Goal: Task Accomplishment & Management: Manage account settings

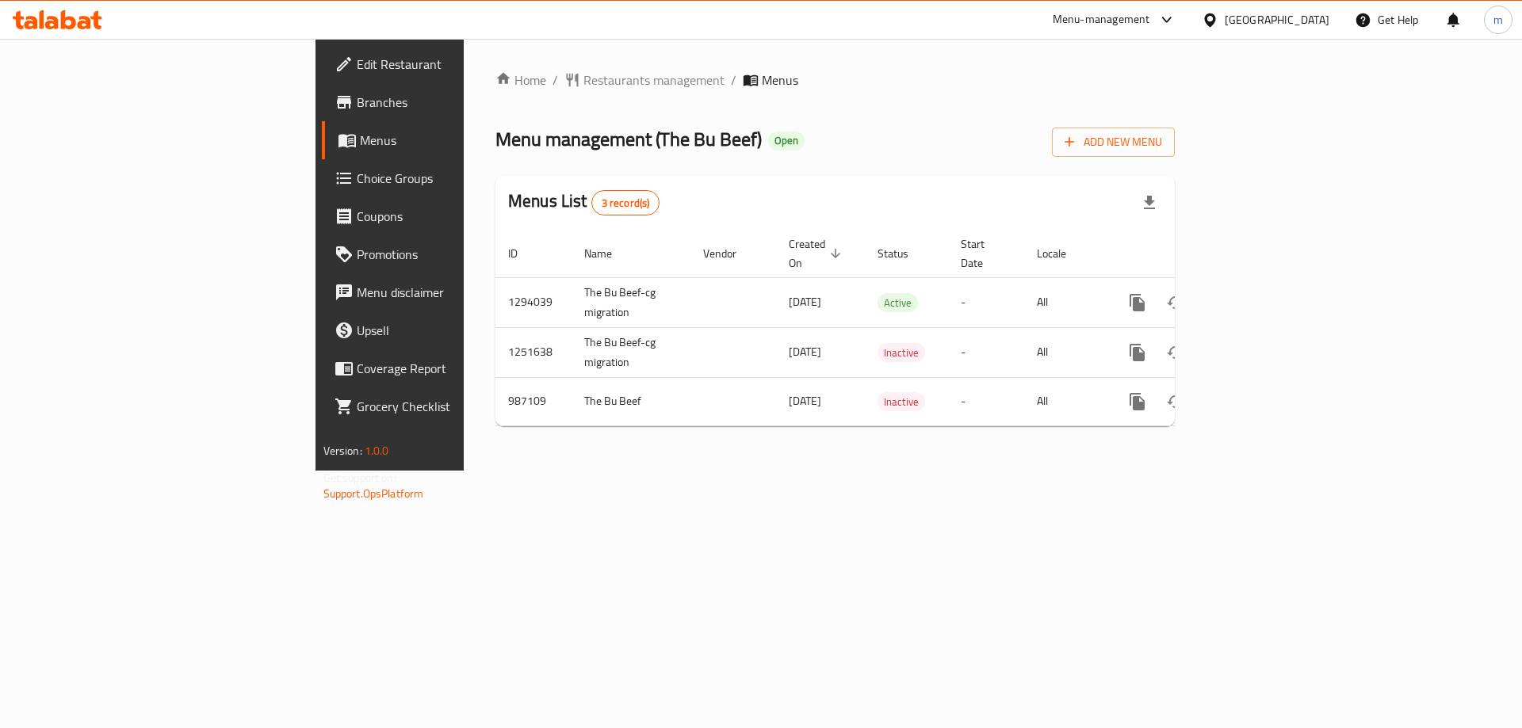
click at [63, 25] on icon at bounding box center [68, 19] width 15 height 19
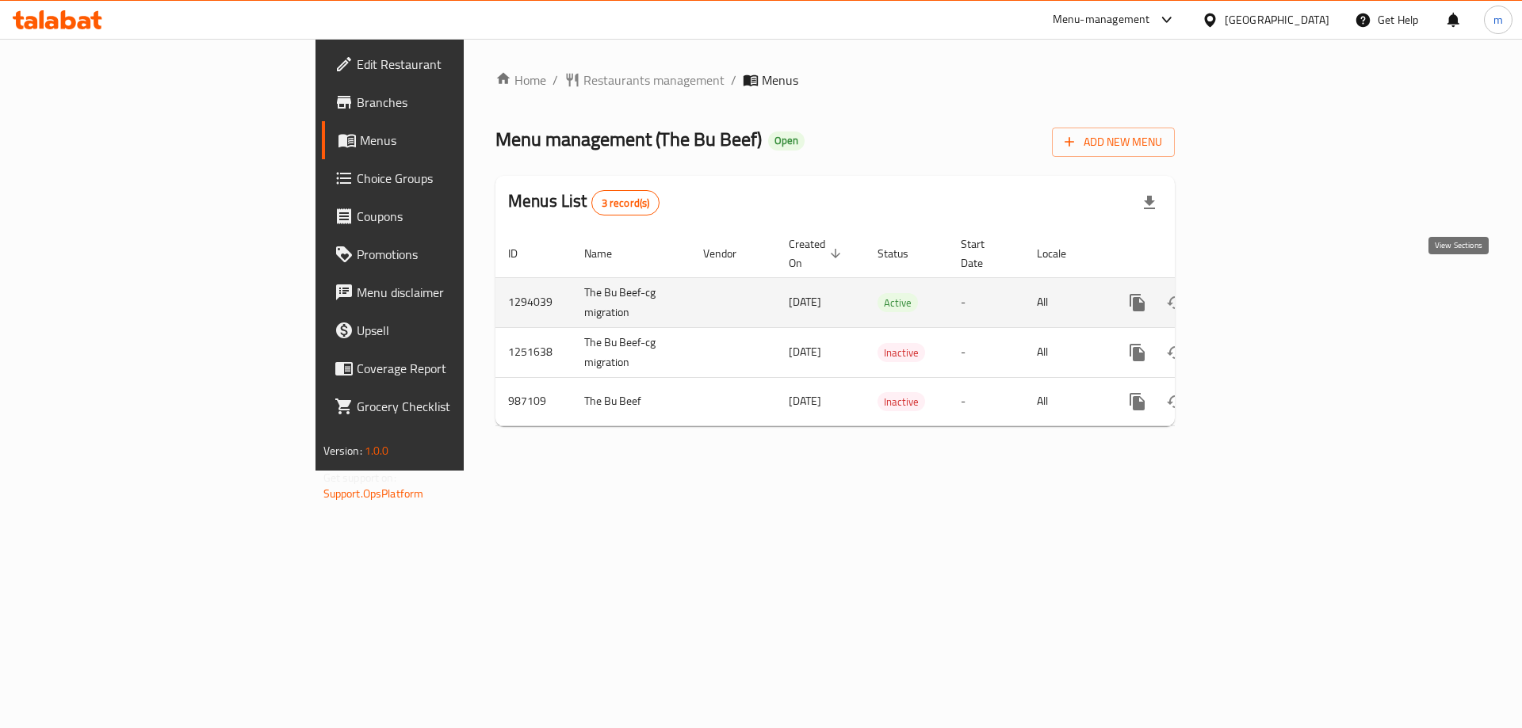
click at [1261, 293] on icon "enhanced table" at bounding box center [1251, 302] width 19 height 19
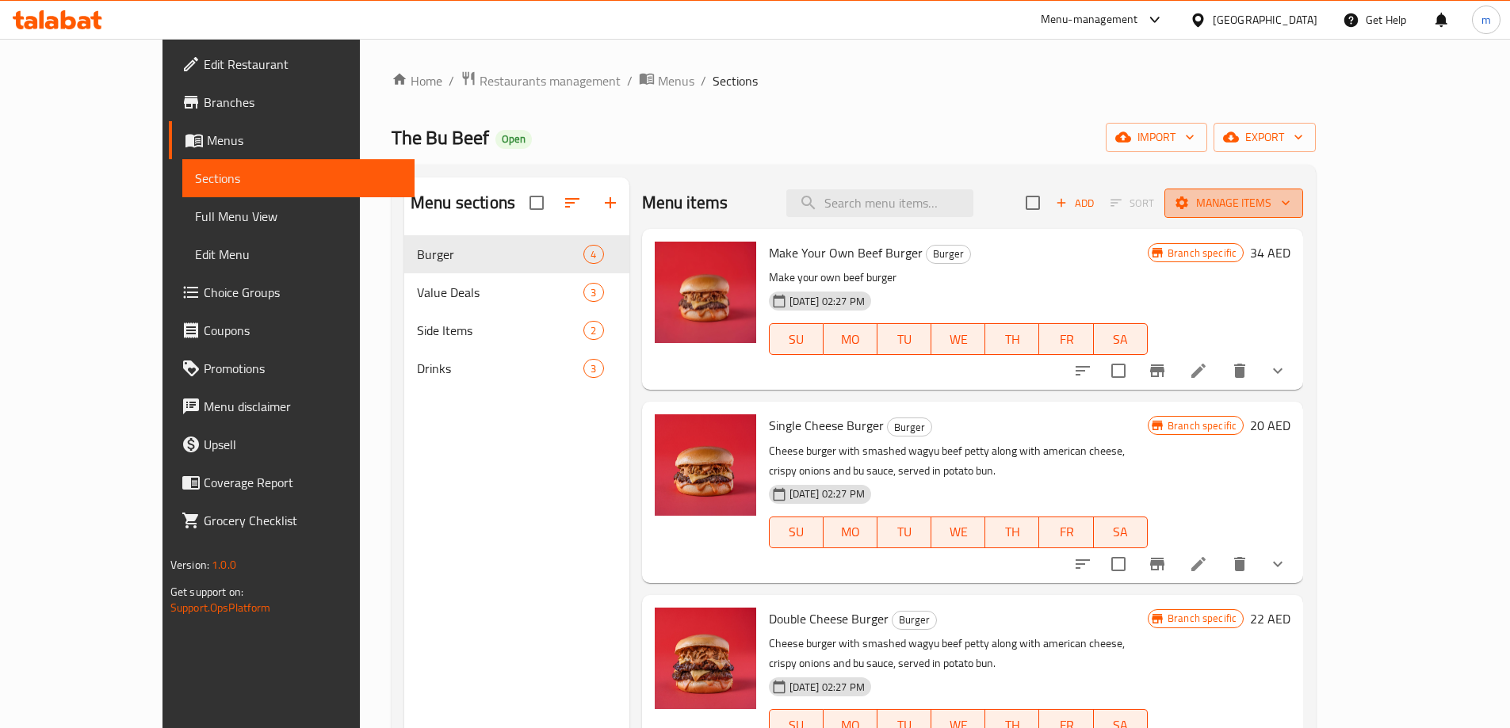
click at [1290, 194] on span "Manage items" at bounding box center [1233, 203] width 113 height 20
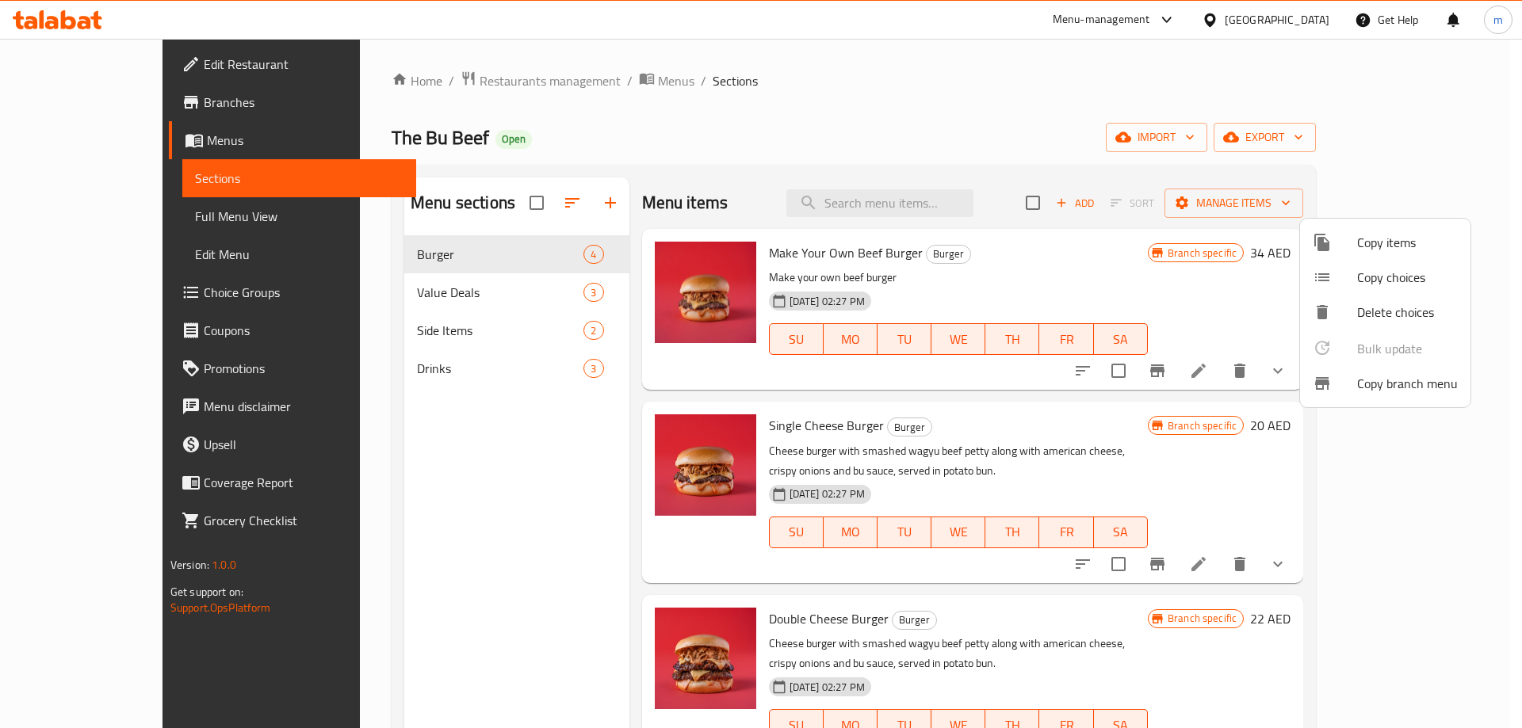
click at [120, 99] on div at bounding box center [761, 364] width 1522 height 728
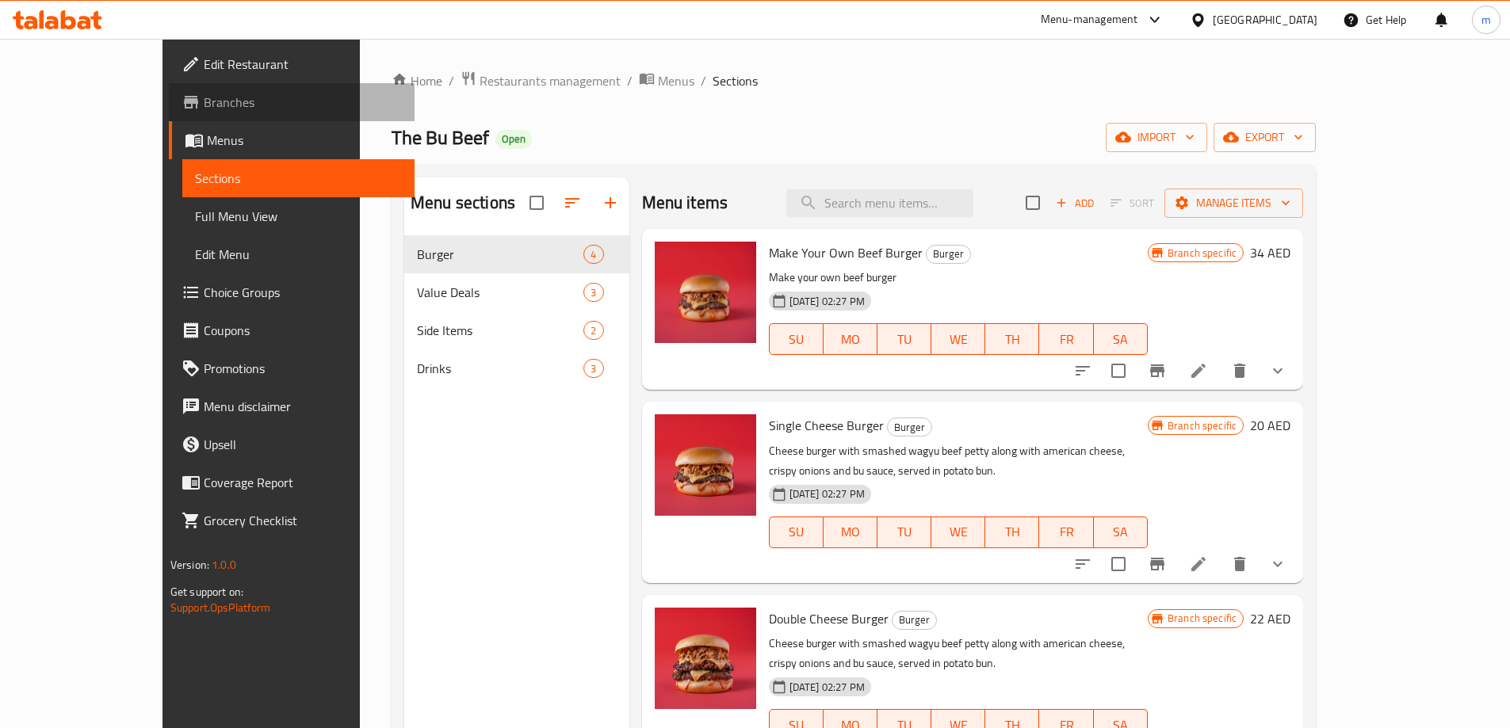
click at [204, 99] on span "Branches" at bounding box center [303, 102] width 198 height 19
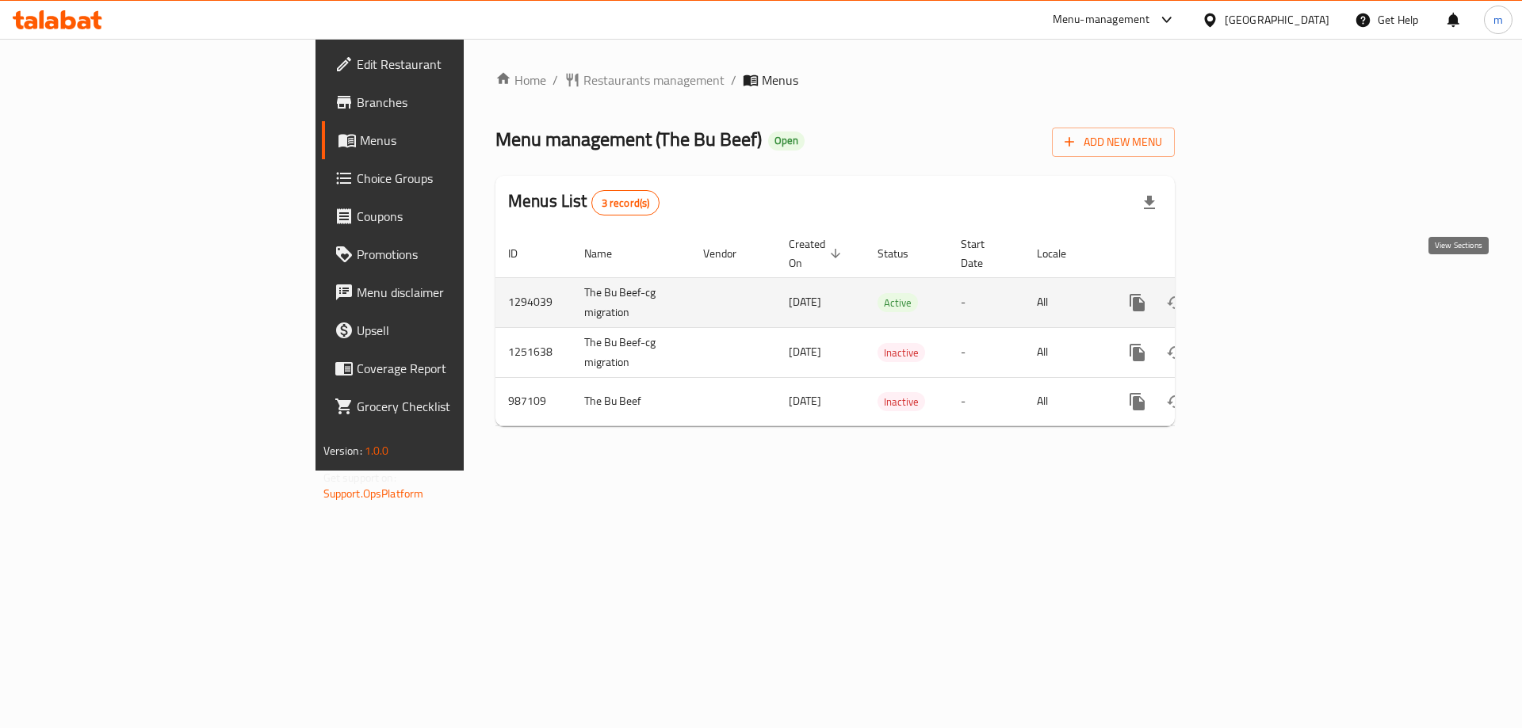
click at [1270, 284] on link "enhanced table" at bounding box center [1251, 303] width 38 height 38
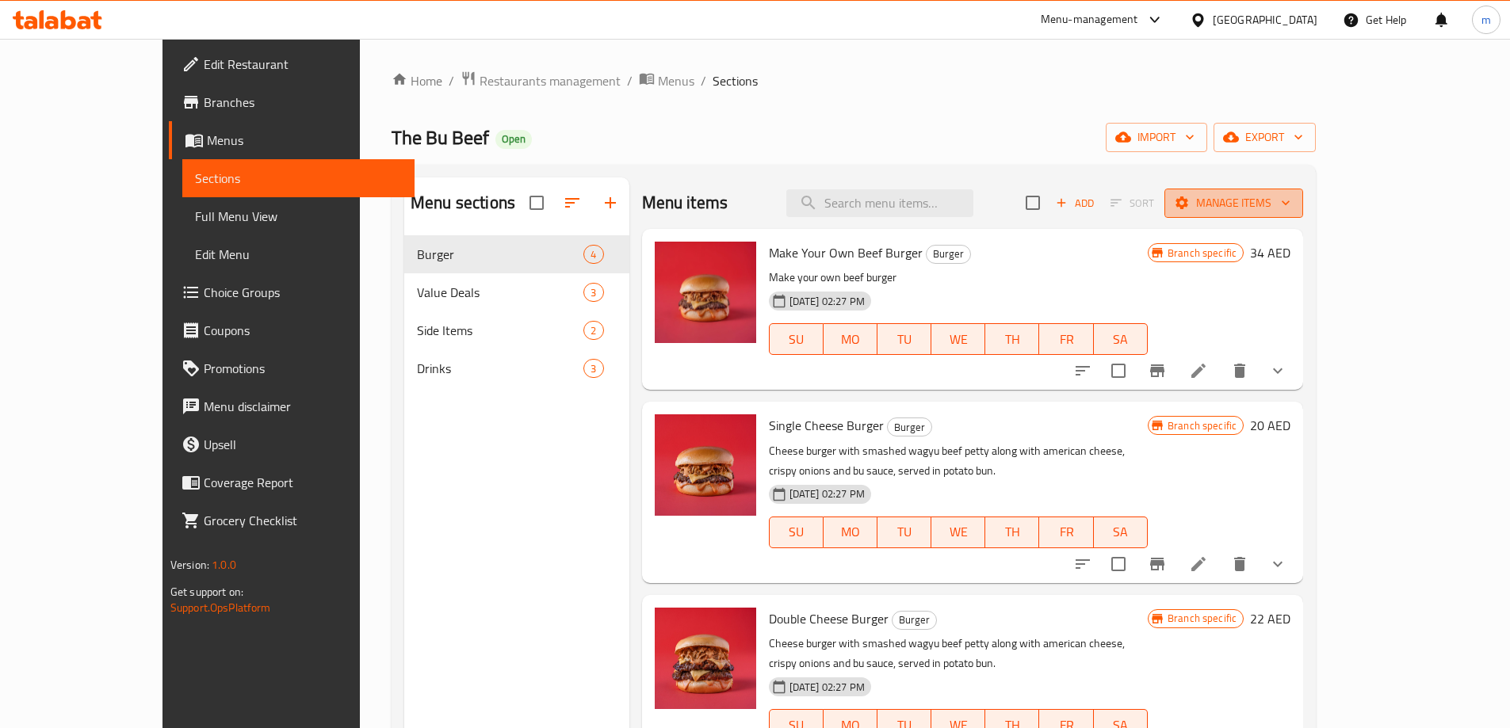
click at [1290, 203] on span "Manage items" at bounding box center [1233, 203] width 113 height 20
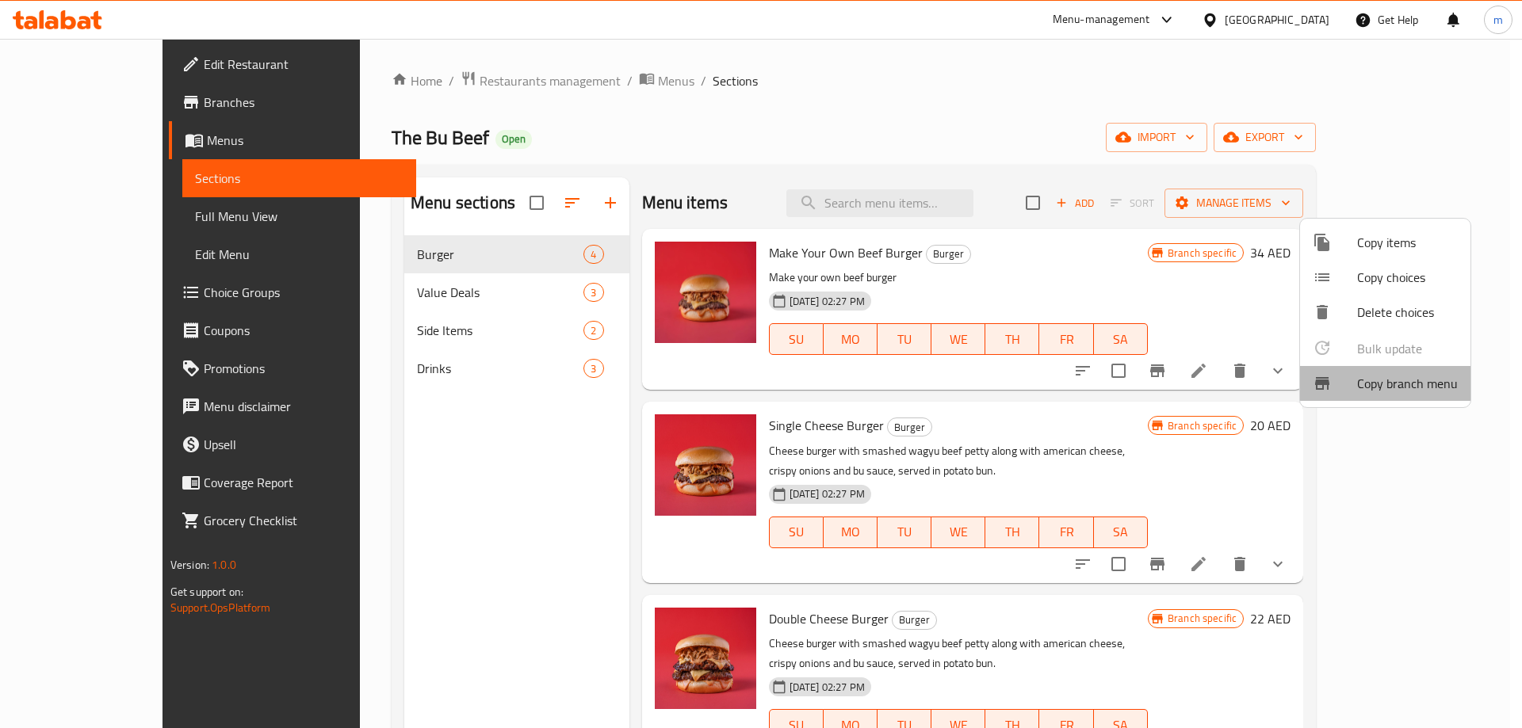
click at [1391, 387] on span "Copy branch menu" at bounding box center [1407, 383] width 101 height 19
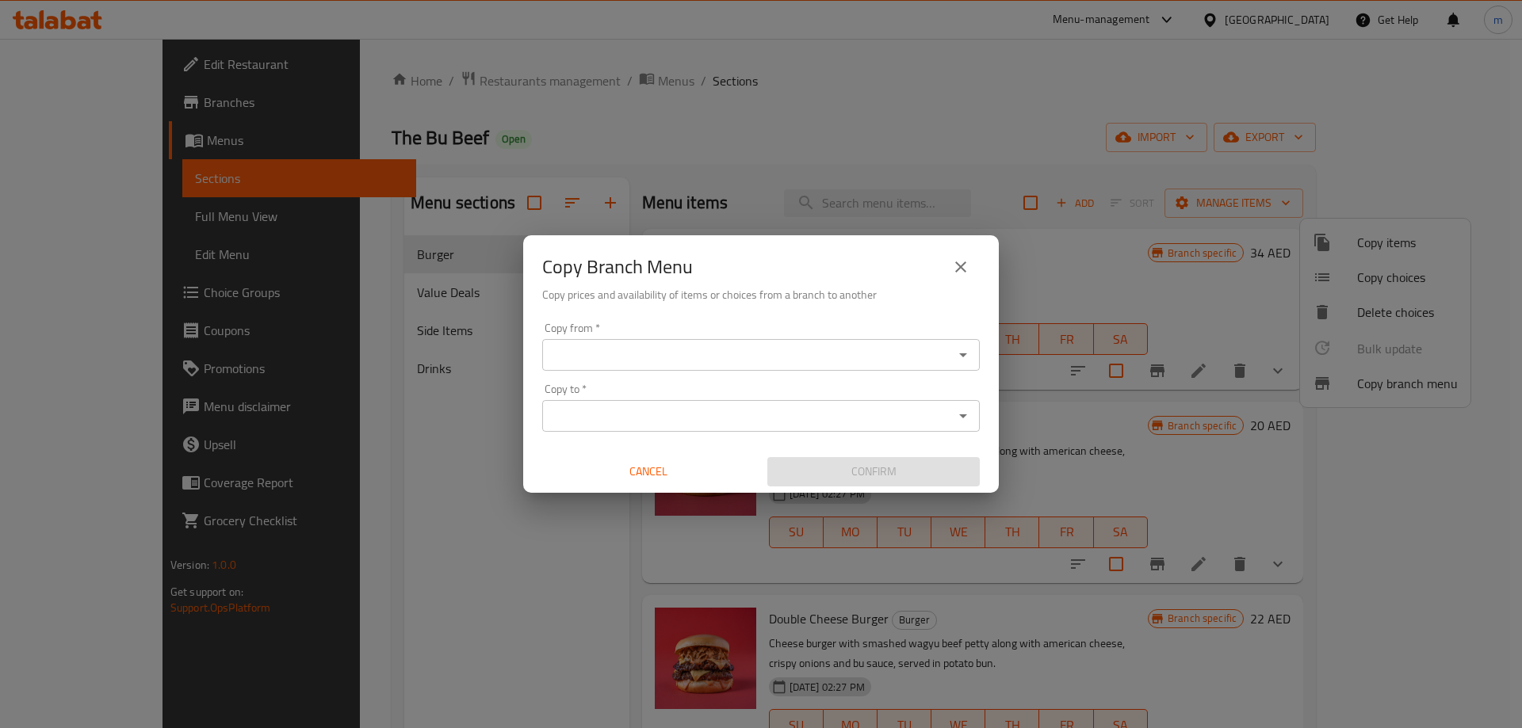
click at [788, 351] on input "Copy from   *" at bounding box center [748, 355] width 402 height 22
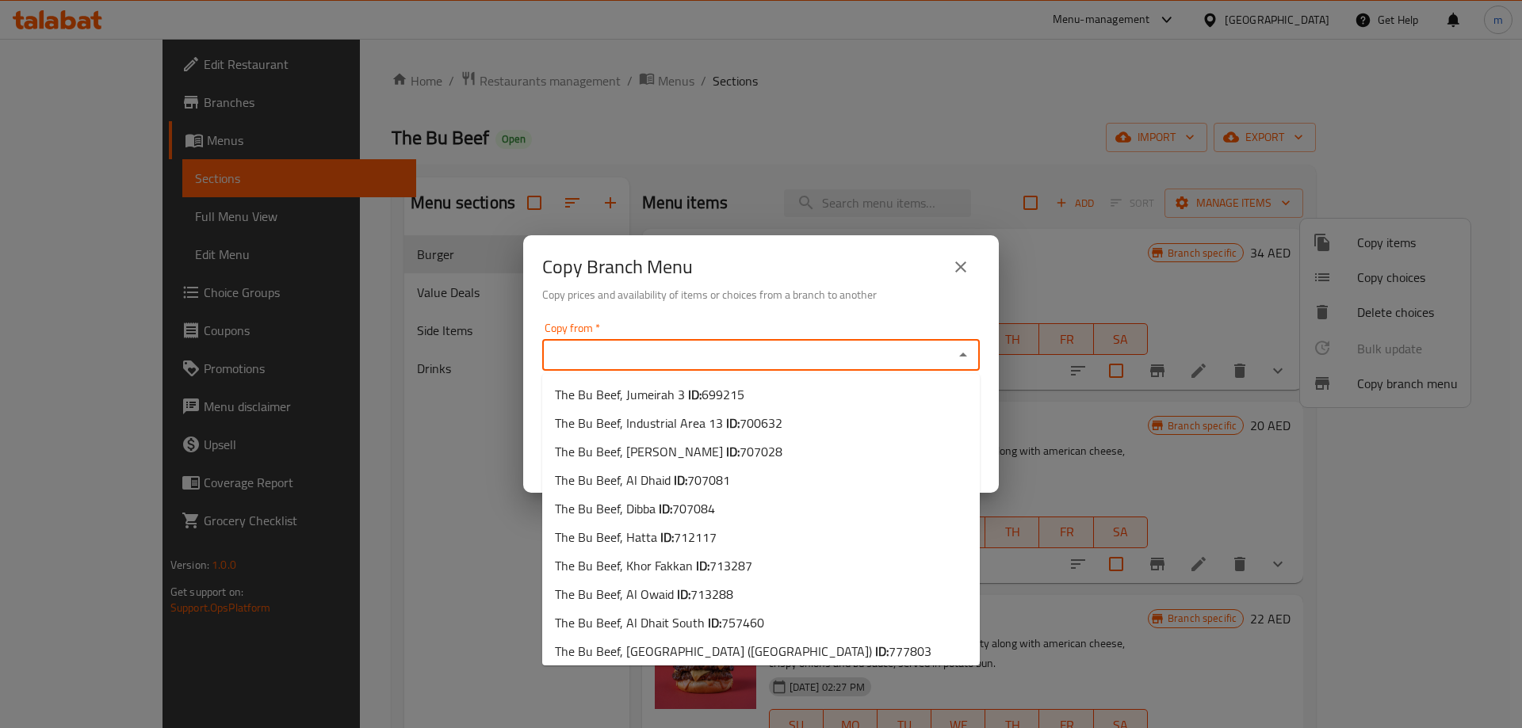
click at [959, 270] on icon "close" at bounding box center [960, 267] width 19 height 19
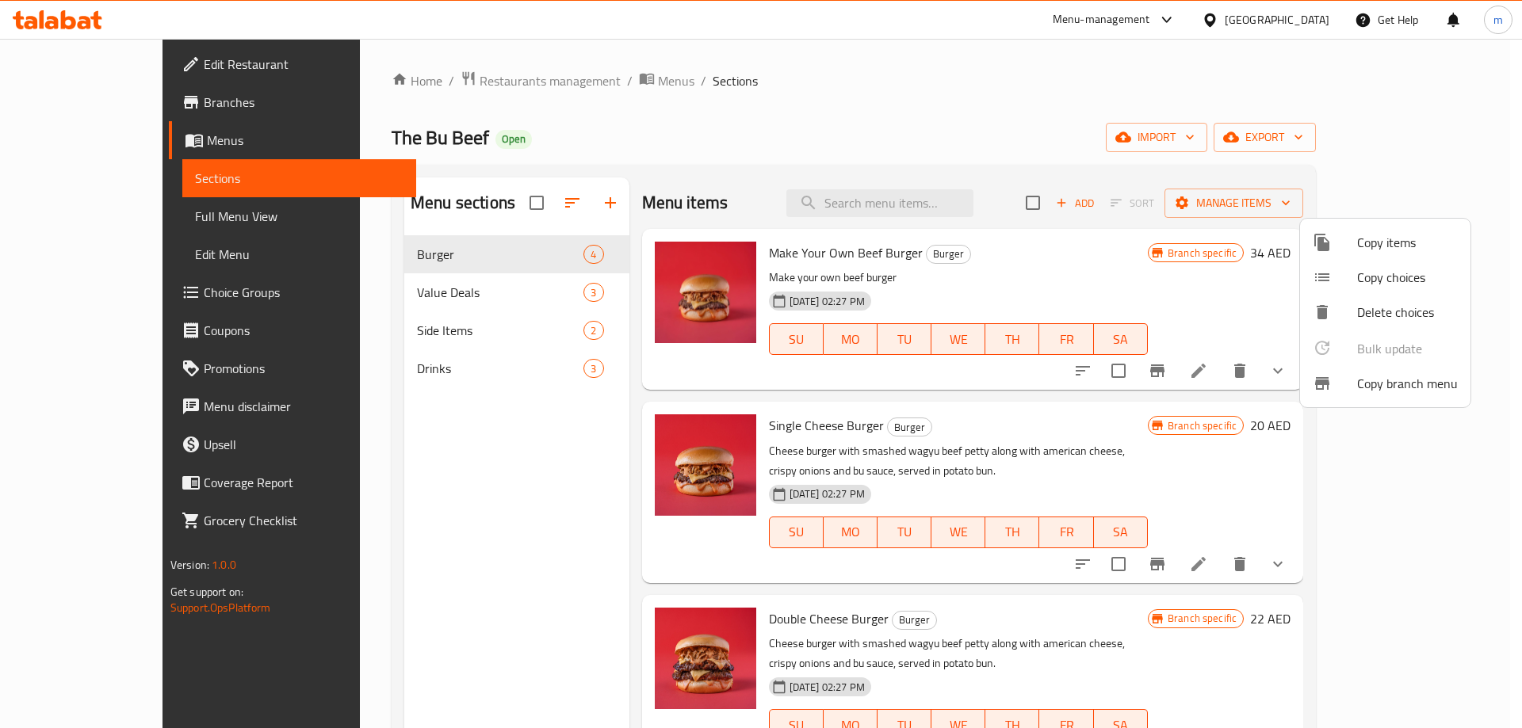
click at [102, 99] on div at bounding box center [761, 364] width 1522 height 728
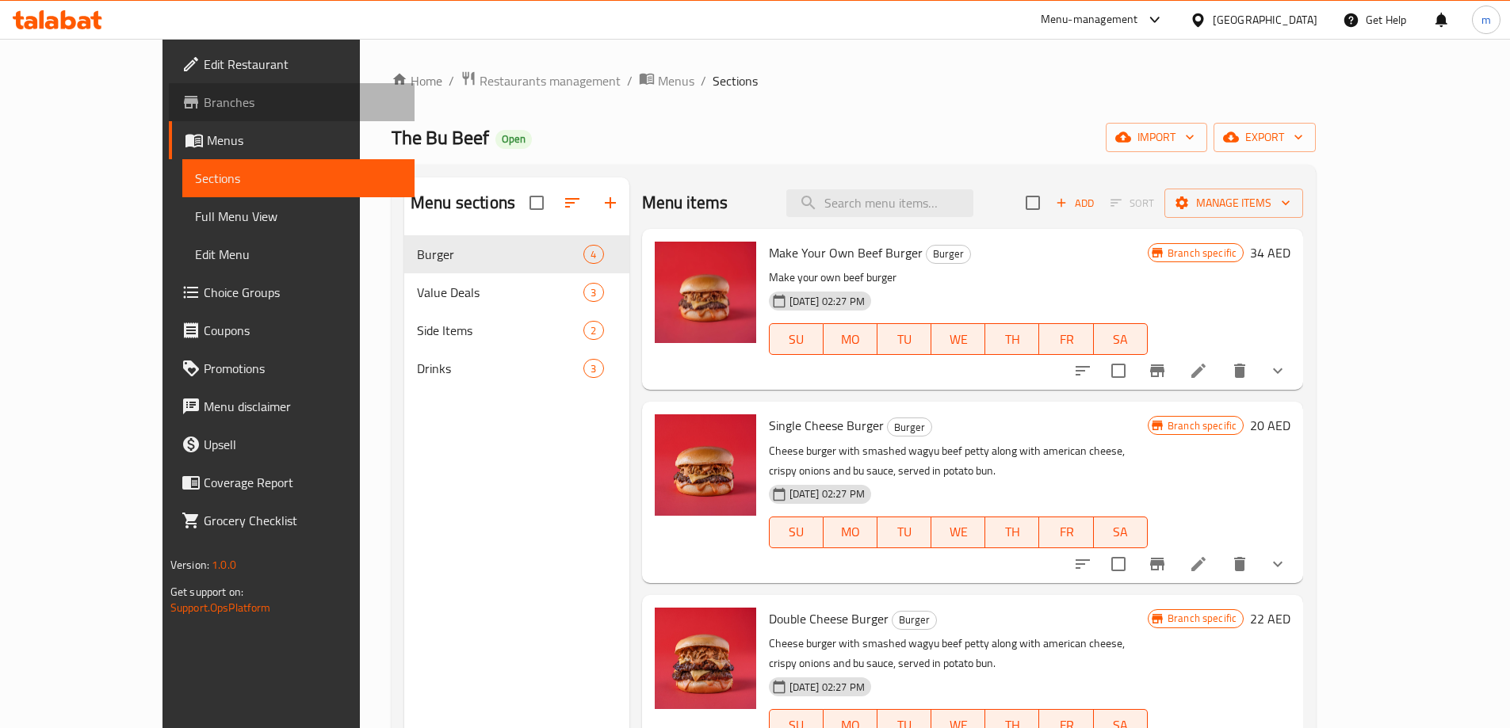
click at [204, 104] on span "Branches" at bounding box center [303, 102] width 198 height 19
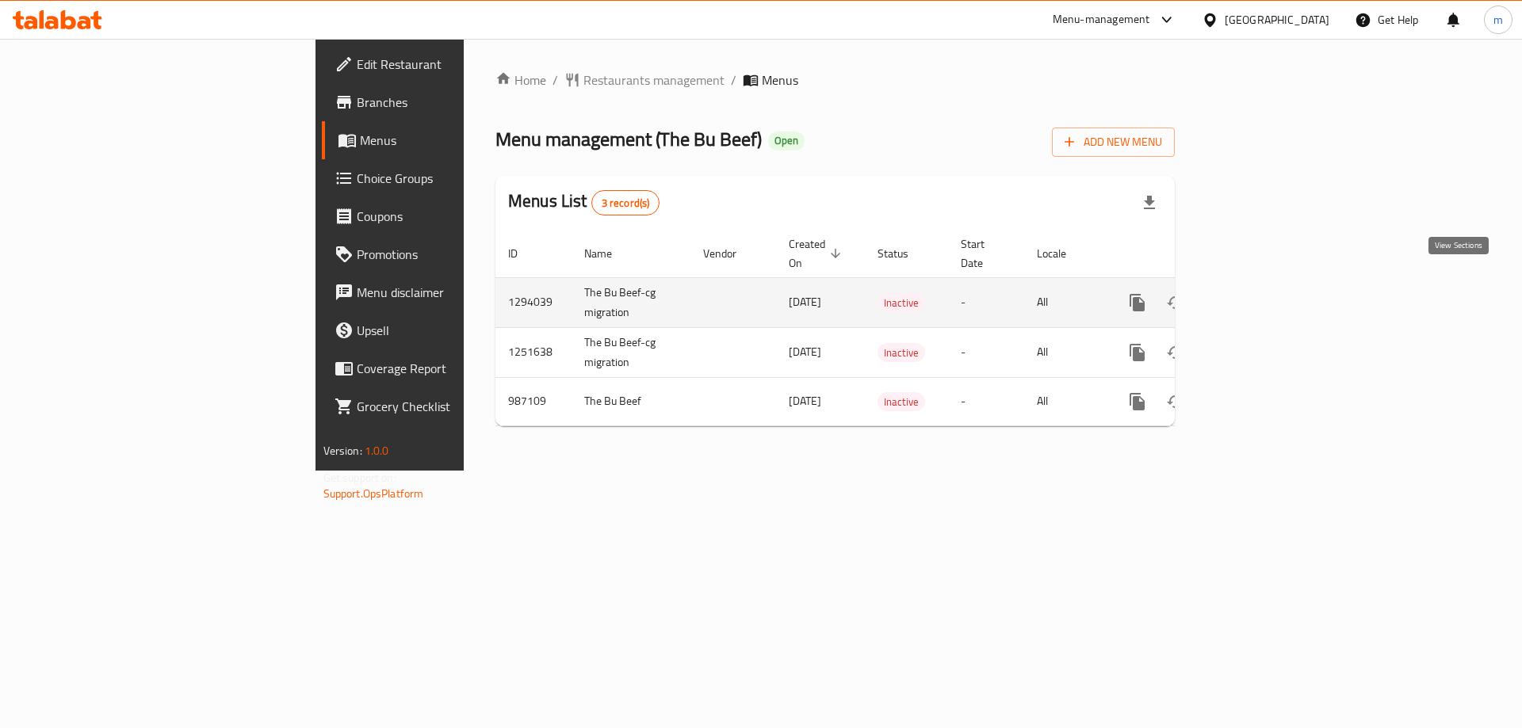
click at [1261, 293] on icon "enhanced table" at bounding box center [1251, 302] width 19 height 19
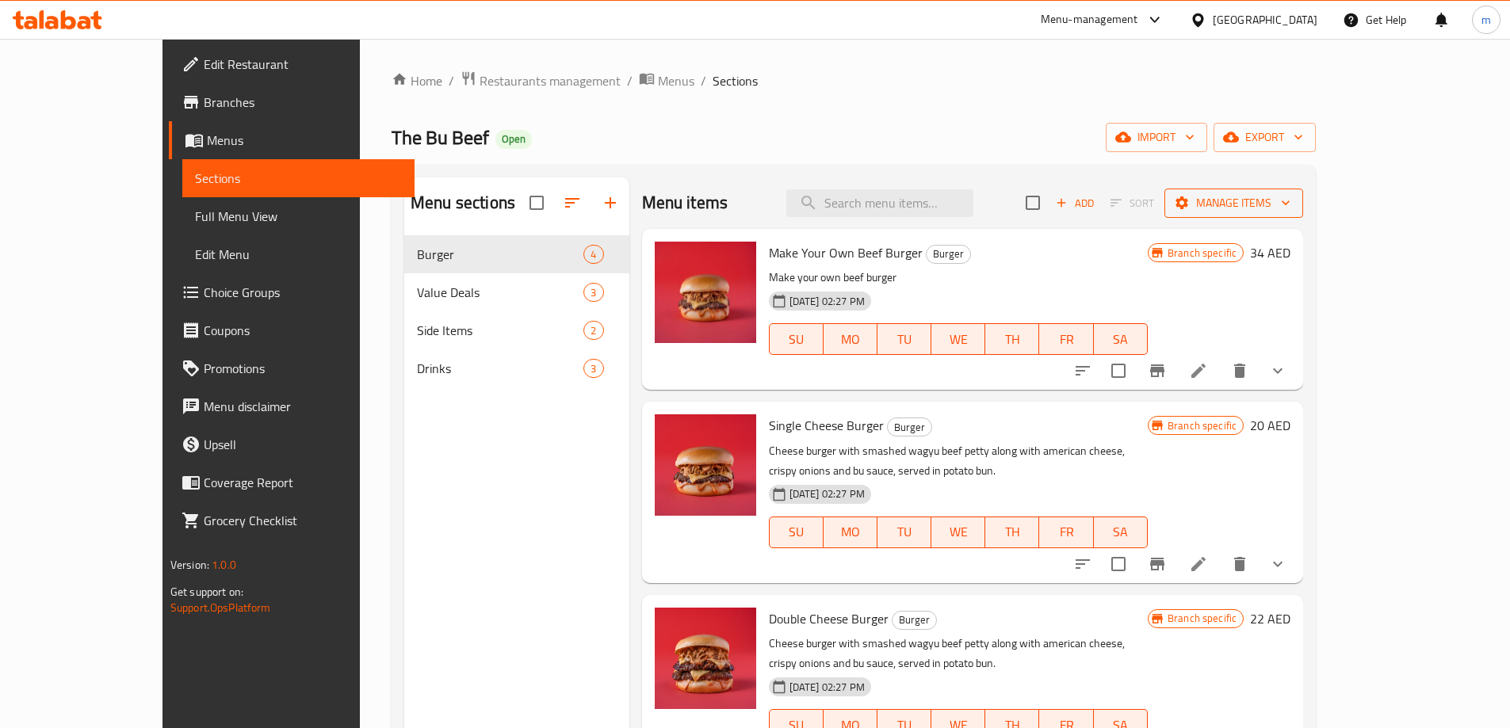
click at [1290, 195] on span "Manage items" at bounding box center [1233, 203] width 113 height 20
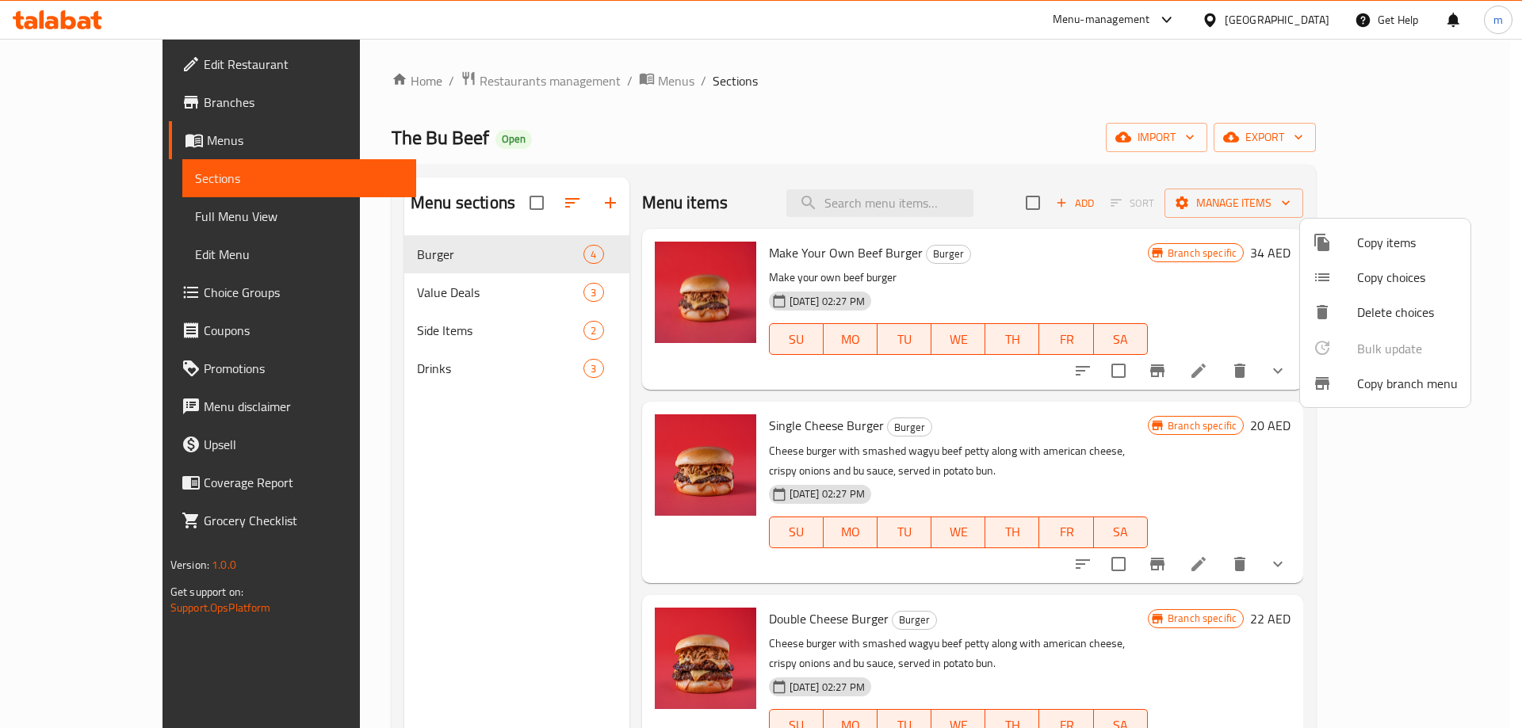
click at [1369, 384] on span "Copy branch menu" at bounding box center [1407, 383] width 101 height 19
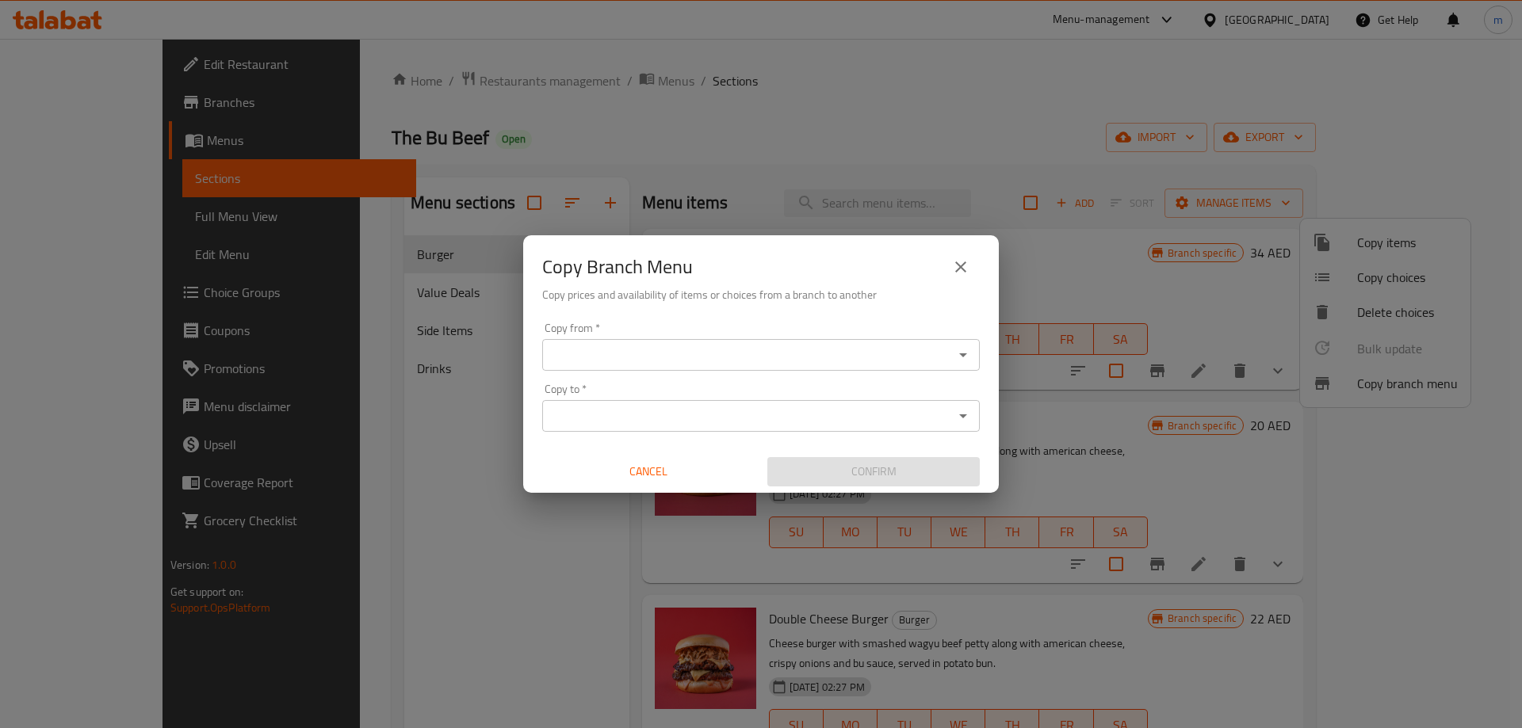
click at [810, 348] on input "Copy from   *" at bounding box center [748, 355] width 402 height 22
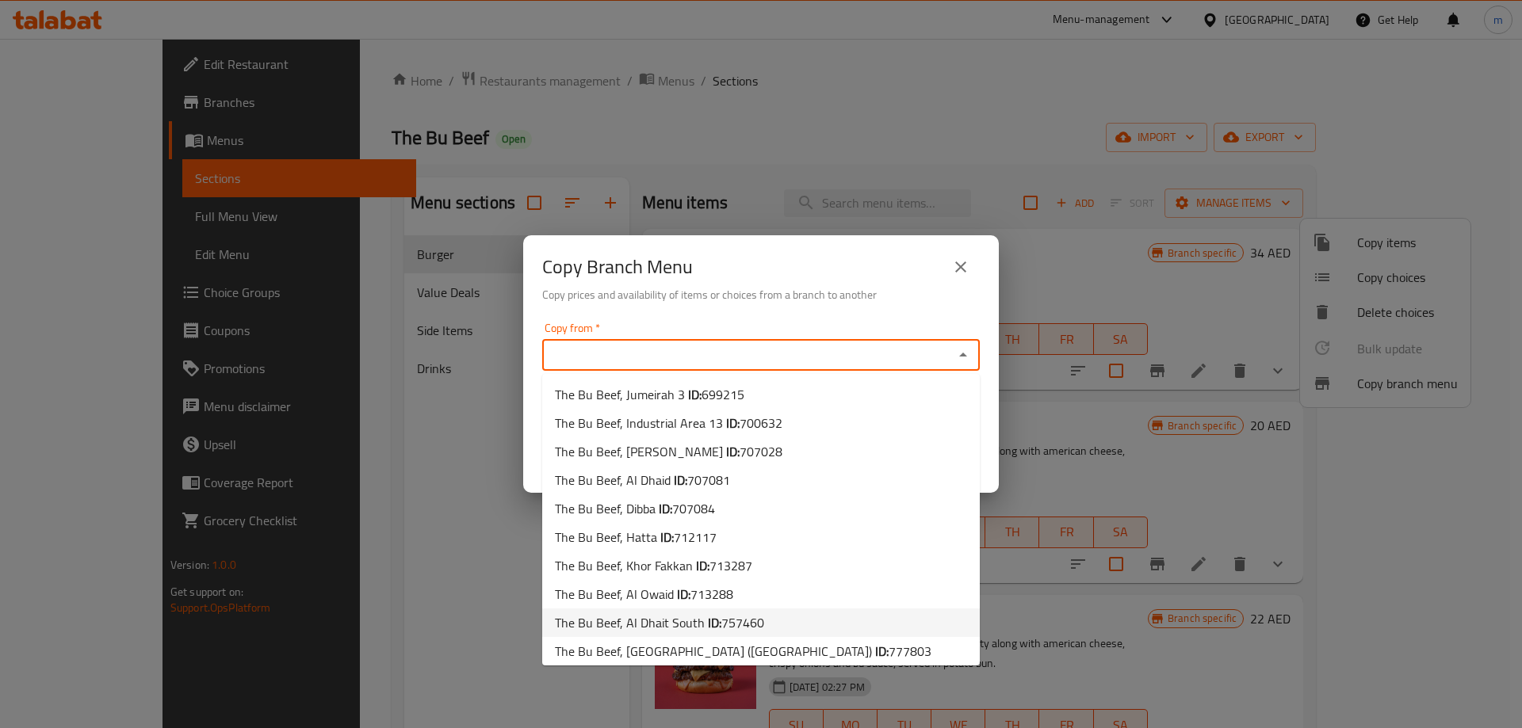
drag, startPoint x: 739, startPoint y: 618, endPoint x: 739, endPoint y: 582, distance: 36.5
click at [739, 618] on span "757460" at bounding box center [742, 623] width 43 height 24
type input "The Bu Beef, Al Dhait South"
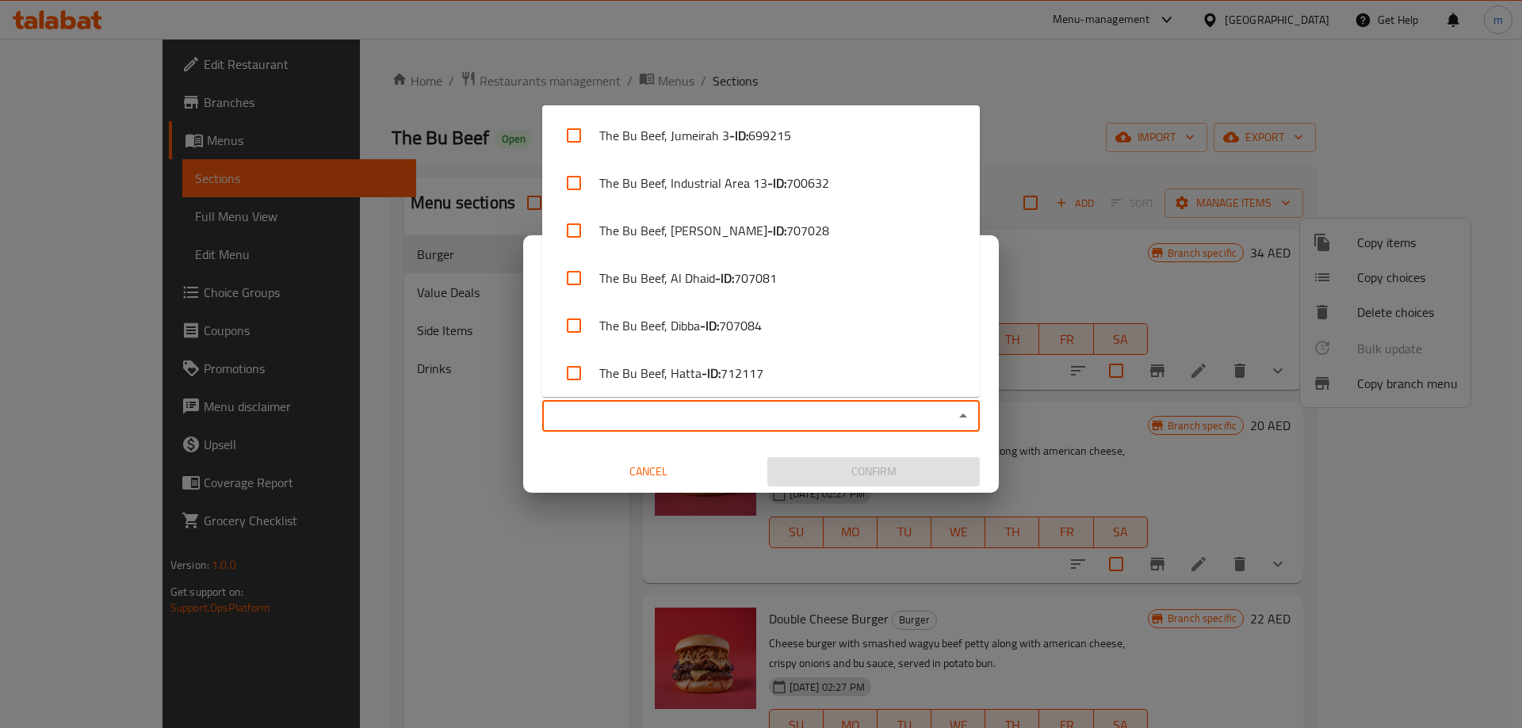
click at [846, 411] on input "Copy to   *" at bounding box center [748, 416] width 402 height 22
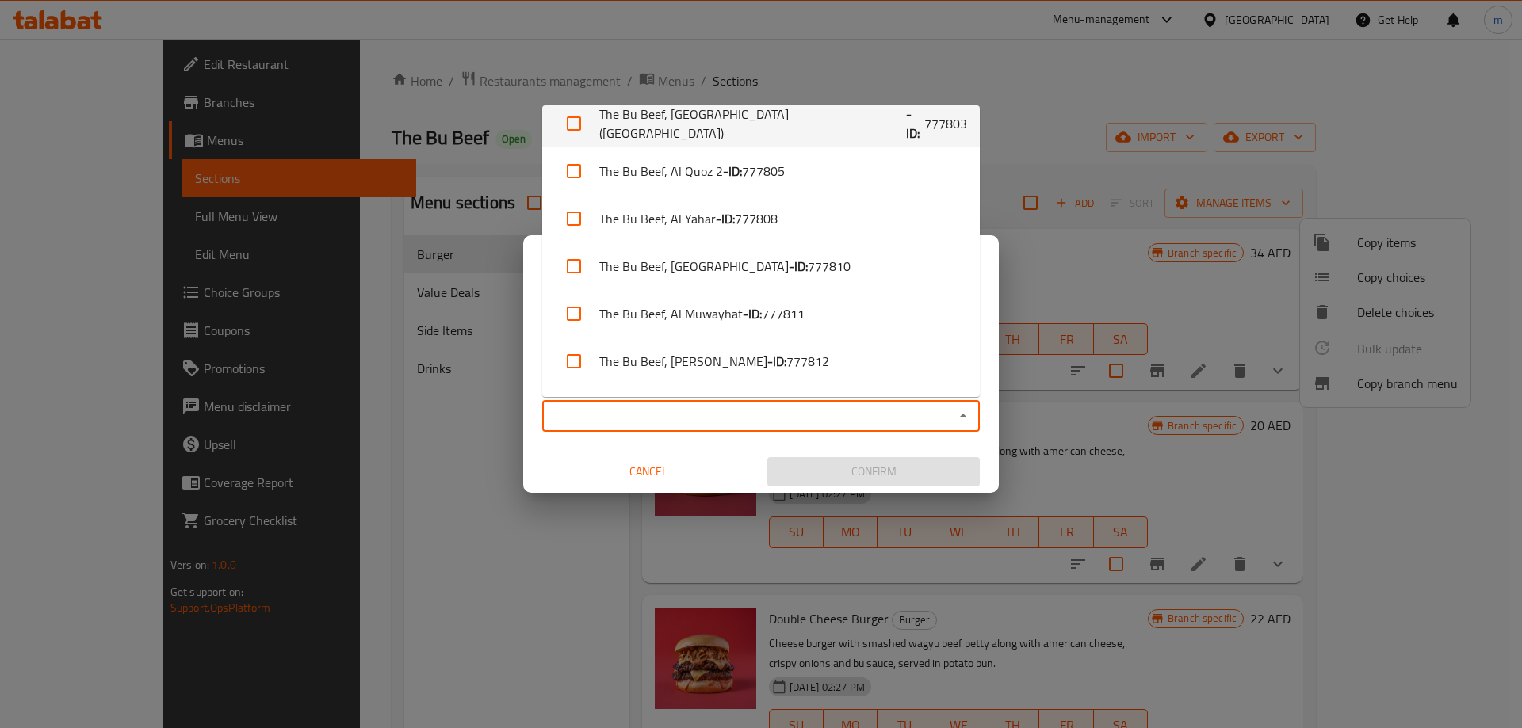
scroll to position [475, 0]
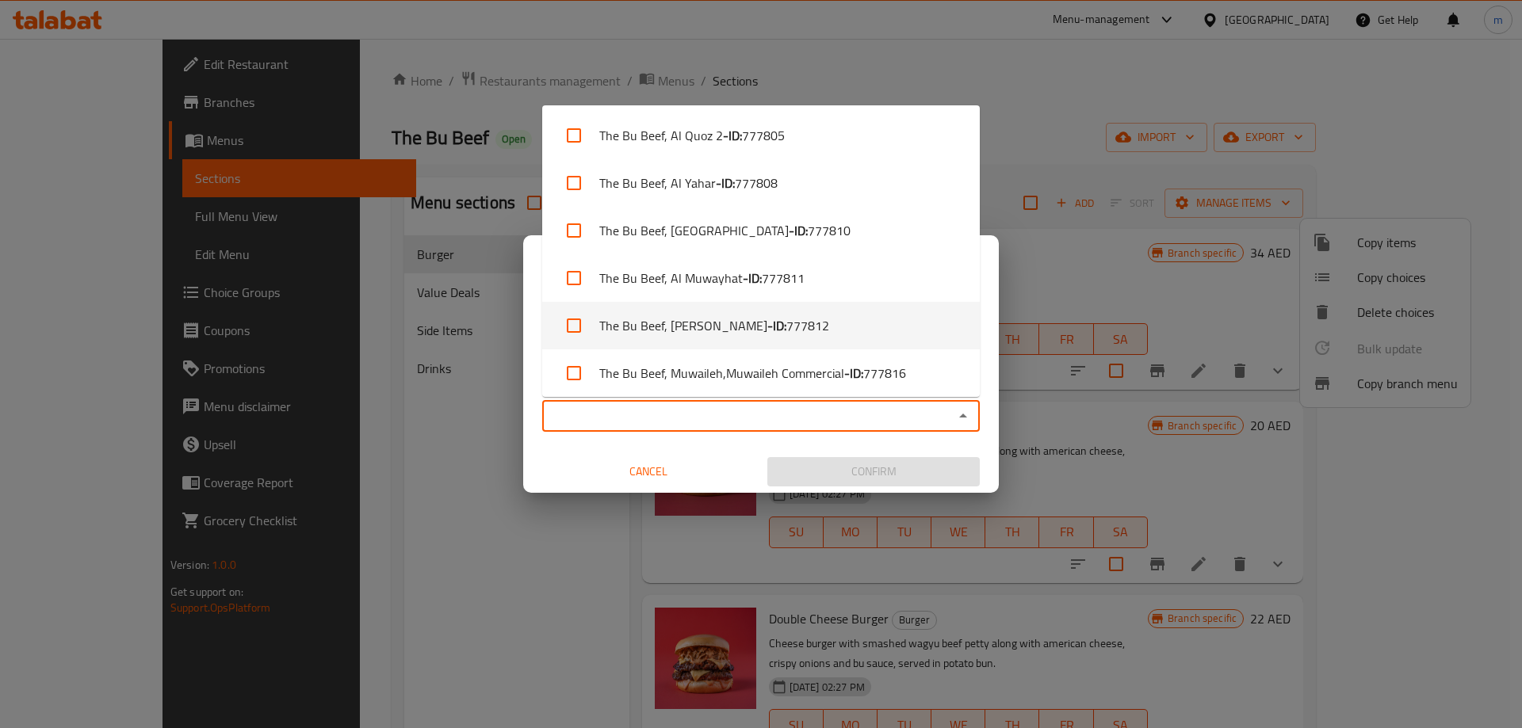
click at [834, 328] on li "The Bu Beef, Zakher,Zakher - ID: 777812" at bounding box center [760, 326] width 437 height 48
checkbox input "true"
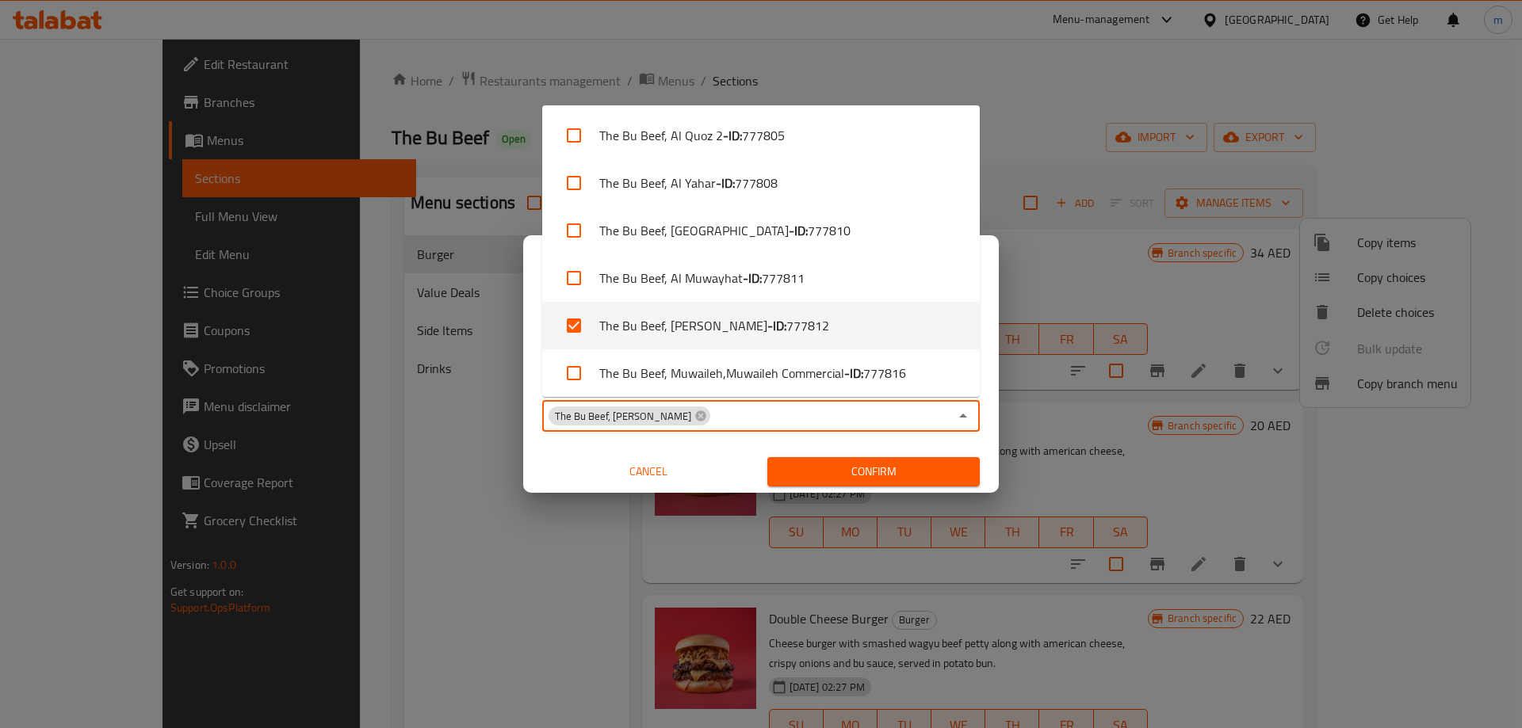
click at [1004, 106] on div "Copy Branch Menu Copy prices and availability of items or choices from a branch…" at bounding box center [761, 364] width 1522 height 728
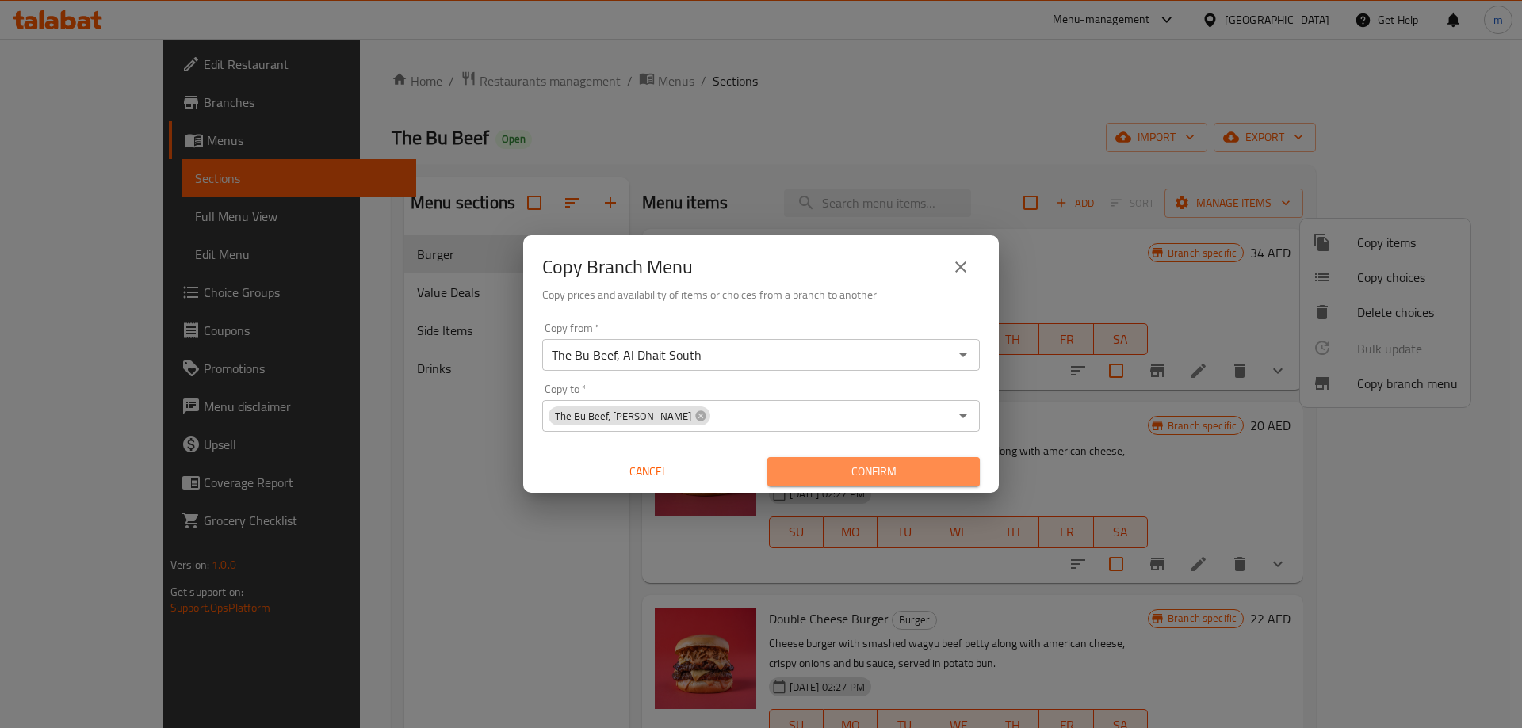
click at [846, 468] on span "Confirm" at bounding box center [873, 472] width 187 height 20
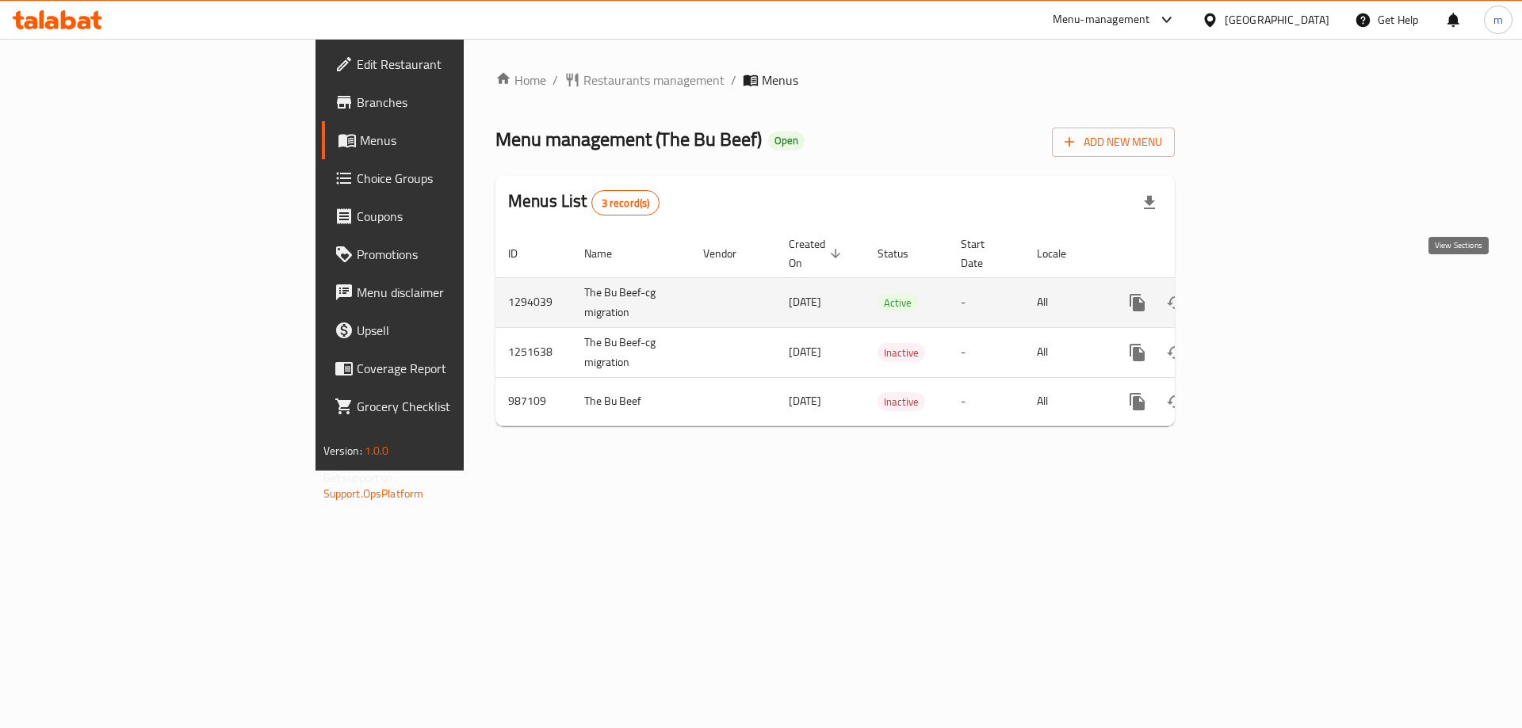
click at [1270, 284] on link "enhanced table" at bounding box center [1251, 303] width 38 height 38
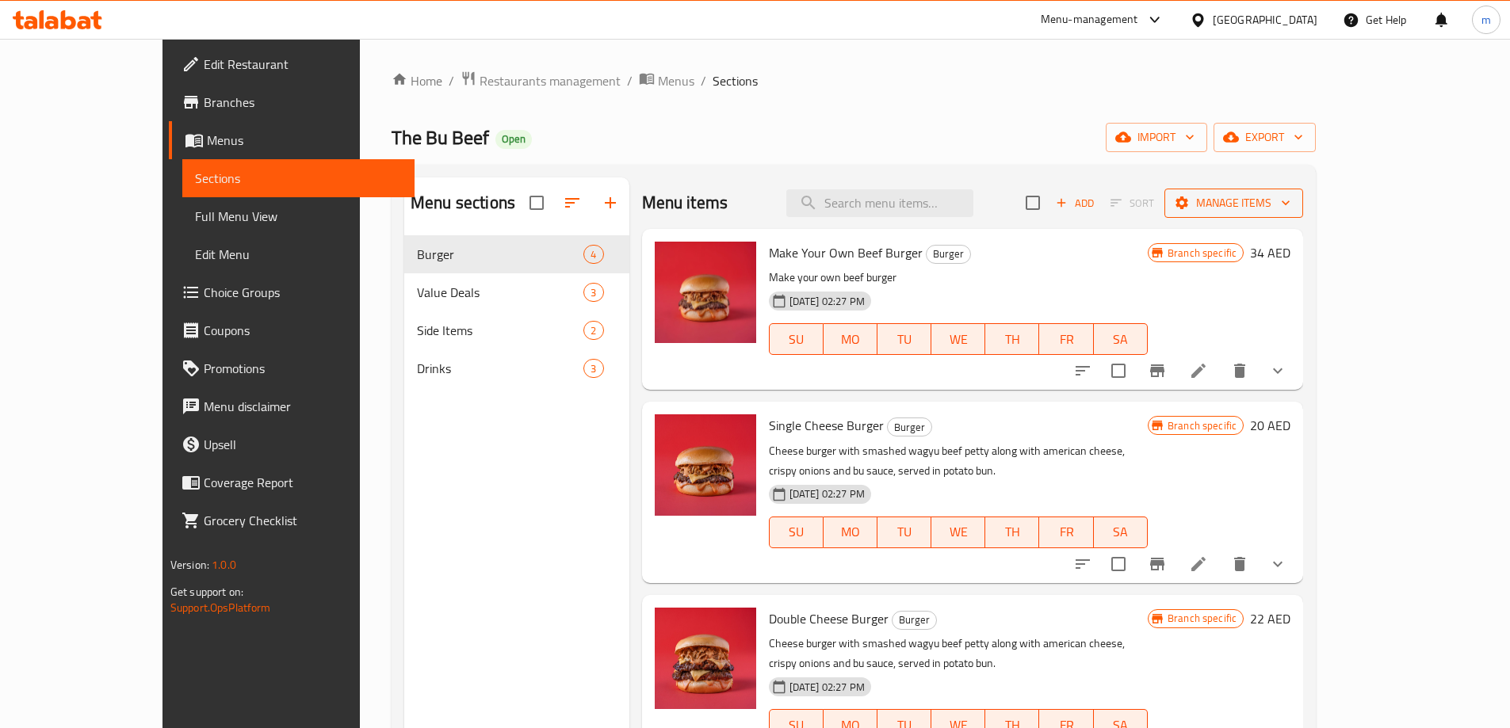
click at [1290, 200] on span "Manage items" at bounding box center [1233, 203] width 113 height 20
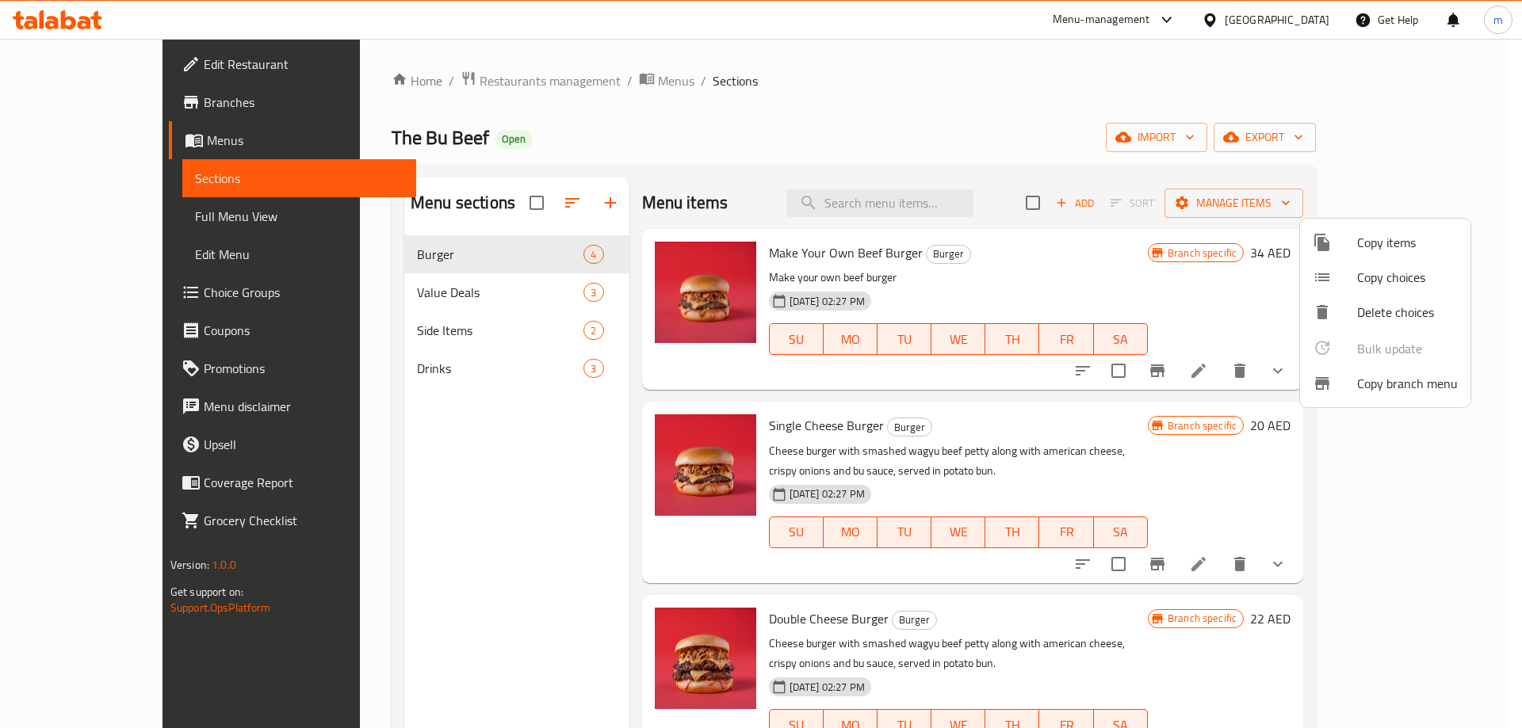
click at [1409, 387] on span "Copy branch menu" at bounding box center [1407, 383] width 101 height 19
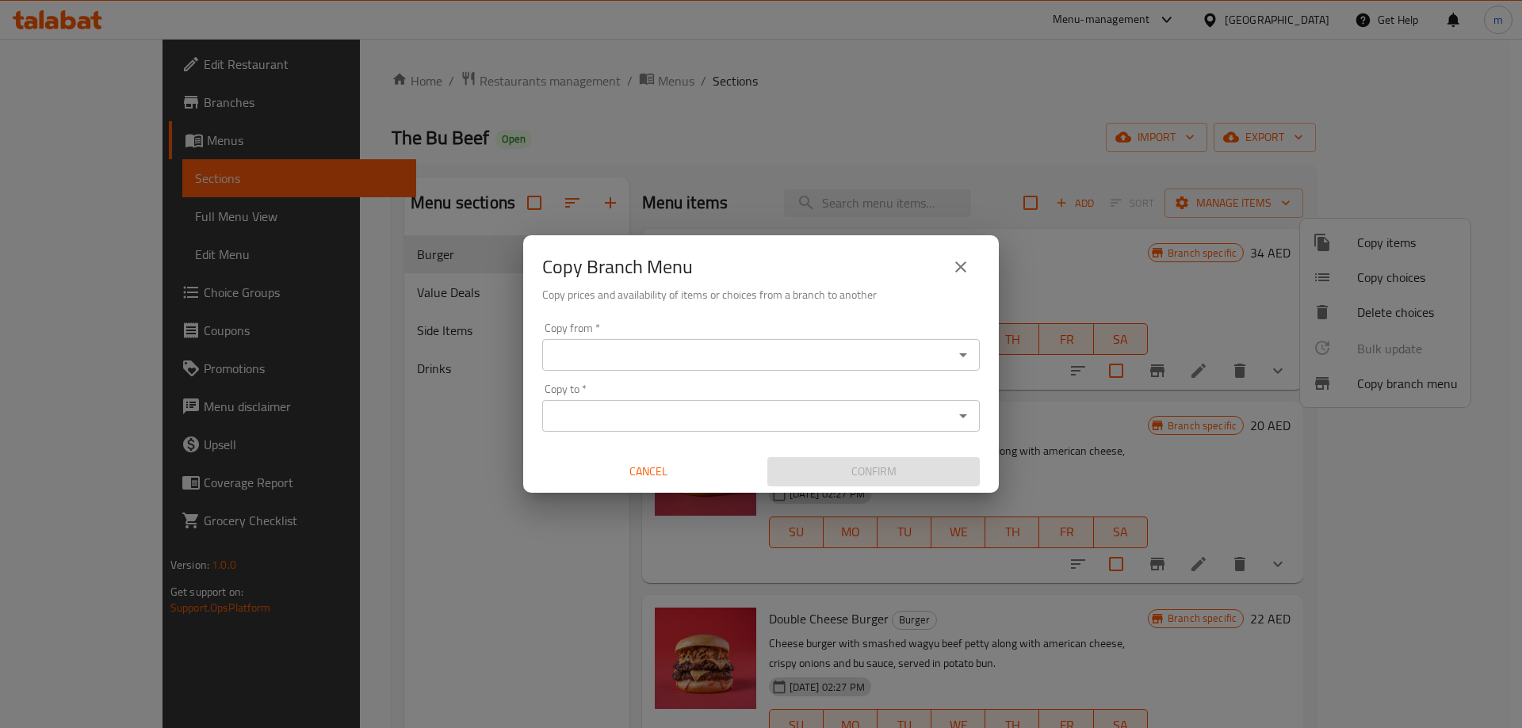
click at [958, 355] on icon "Open" at bounding box center [962, 355] width 19 height 19
drag, startPoint x: 972, startPoint y: 354, endPoint x: 956, endPoint y: 354, distance: 15.8
click at [971, 354] on button "Open" at bounding box center [963, 355] width 22 height 22
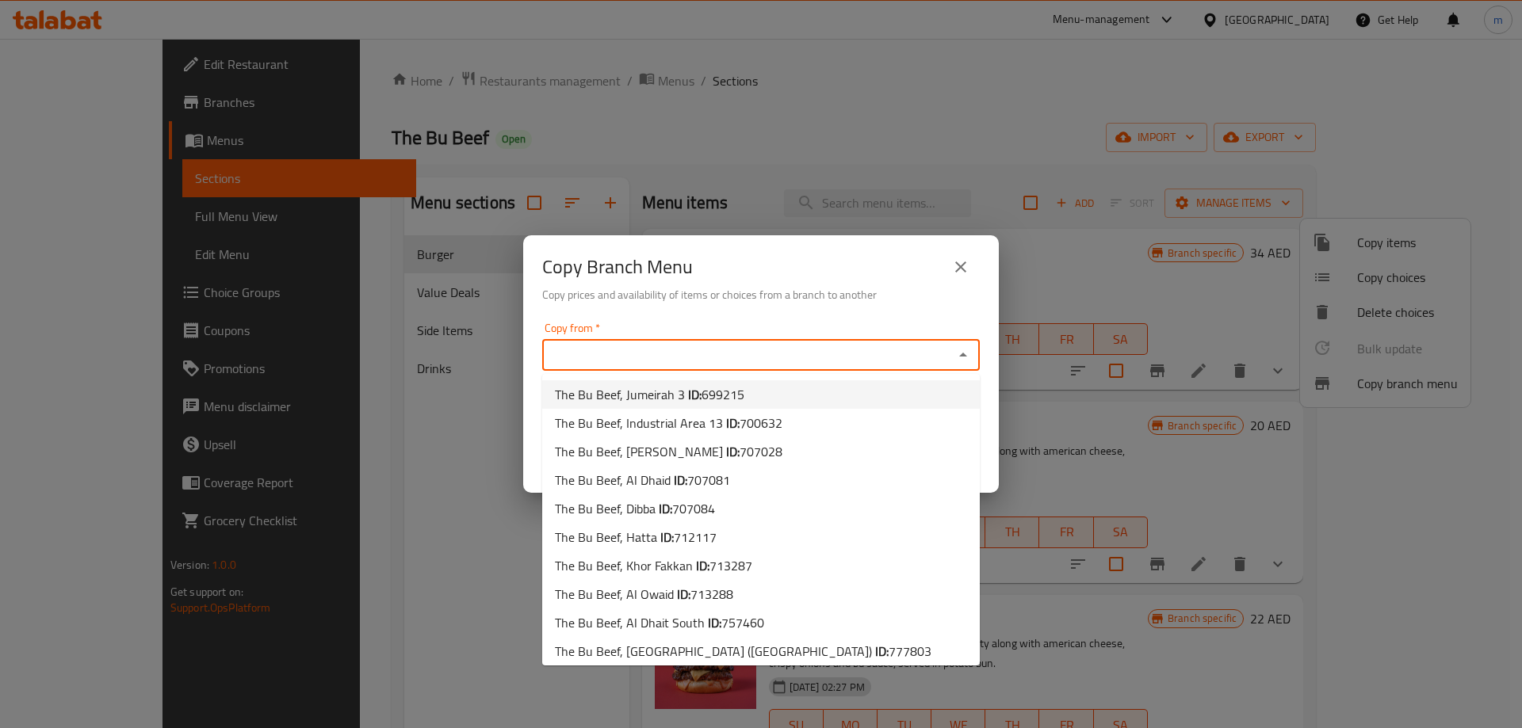
click at [781, 395] on li "The Bu Beef, Jumeirah 3 ID: 699215" at bounding box center [760, 394] width 437 height 29
type input "The Bu Beef, Jumeirah 3"
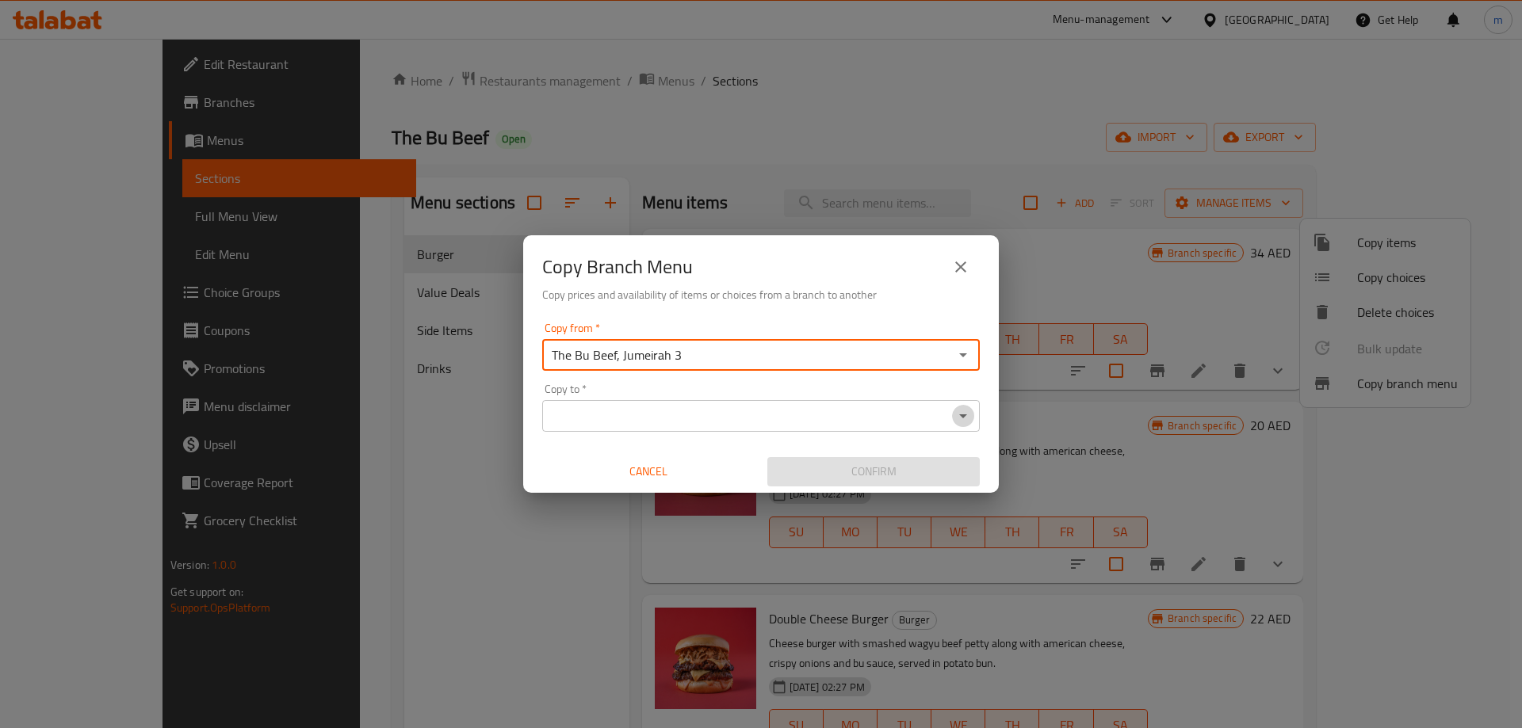
click at [963, 414] on icon "Open" at bounding box center [963, 416] width 8 height 4
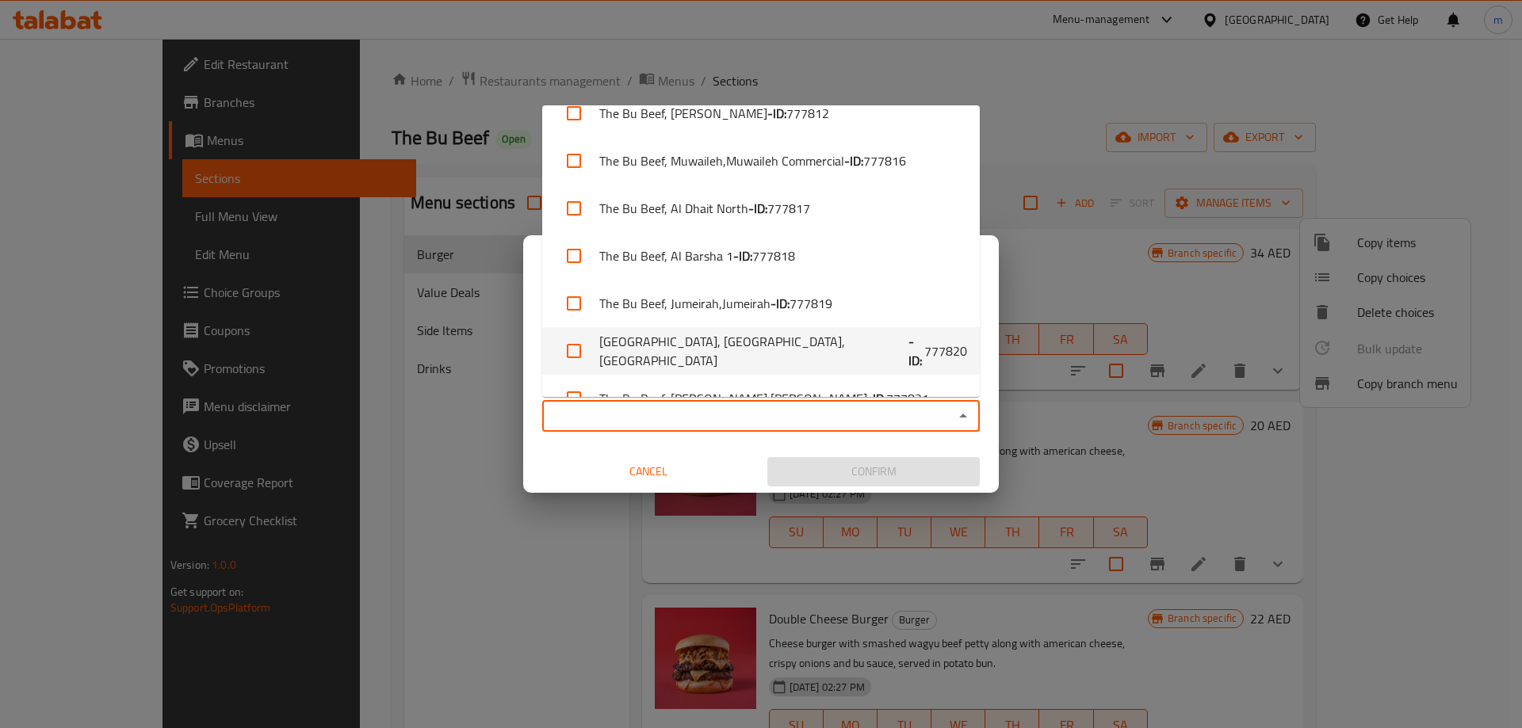
scroll to position [529, 0]
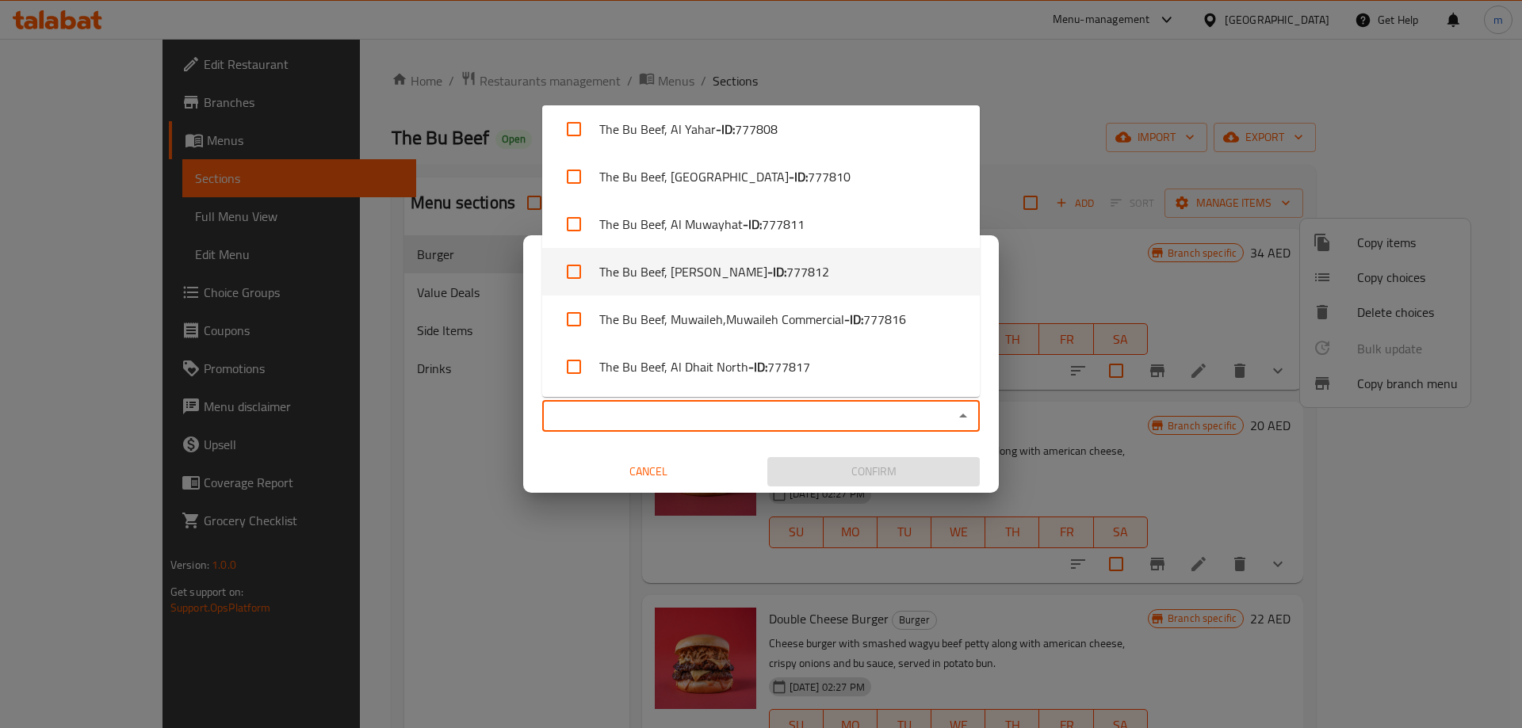
click at [821, 276] on li "The Bu Beef, Zakher, Zakher - ID: 777812" at bounding box center [760, 272] width 437 height 48
checkbox input "true"
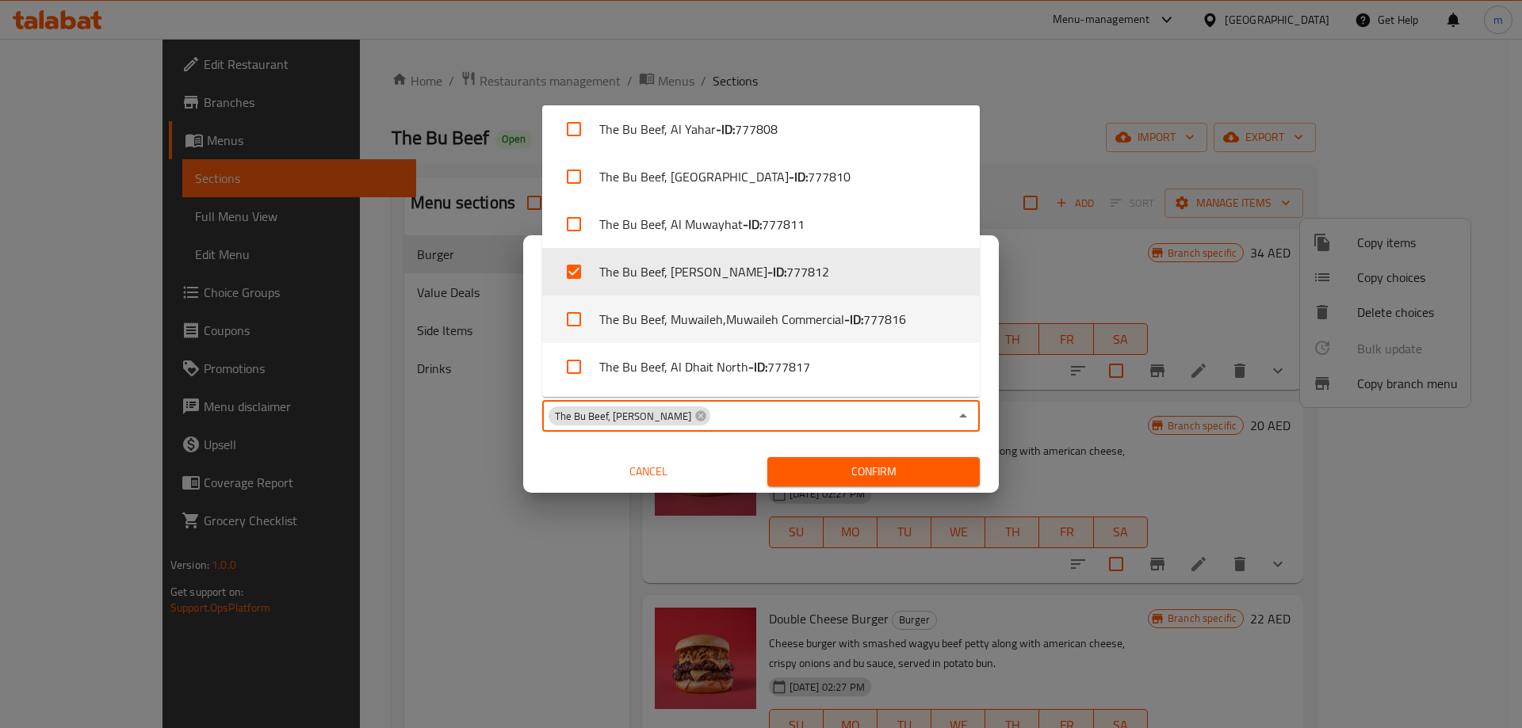
click at [1017, 259] on div "Copy Branch Menu Copy prices and availability of items or choices from a branch…" at bounding box center [761, 364] width 1522 height 728
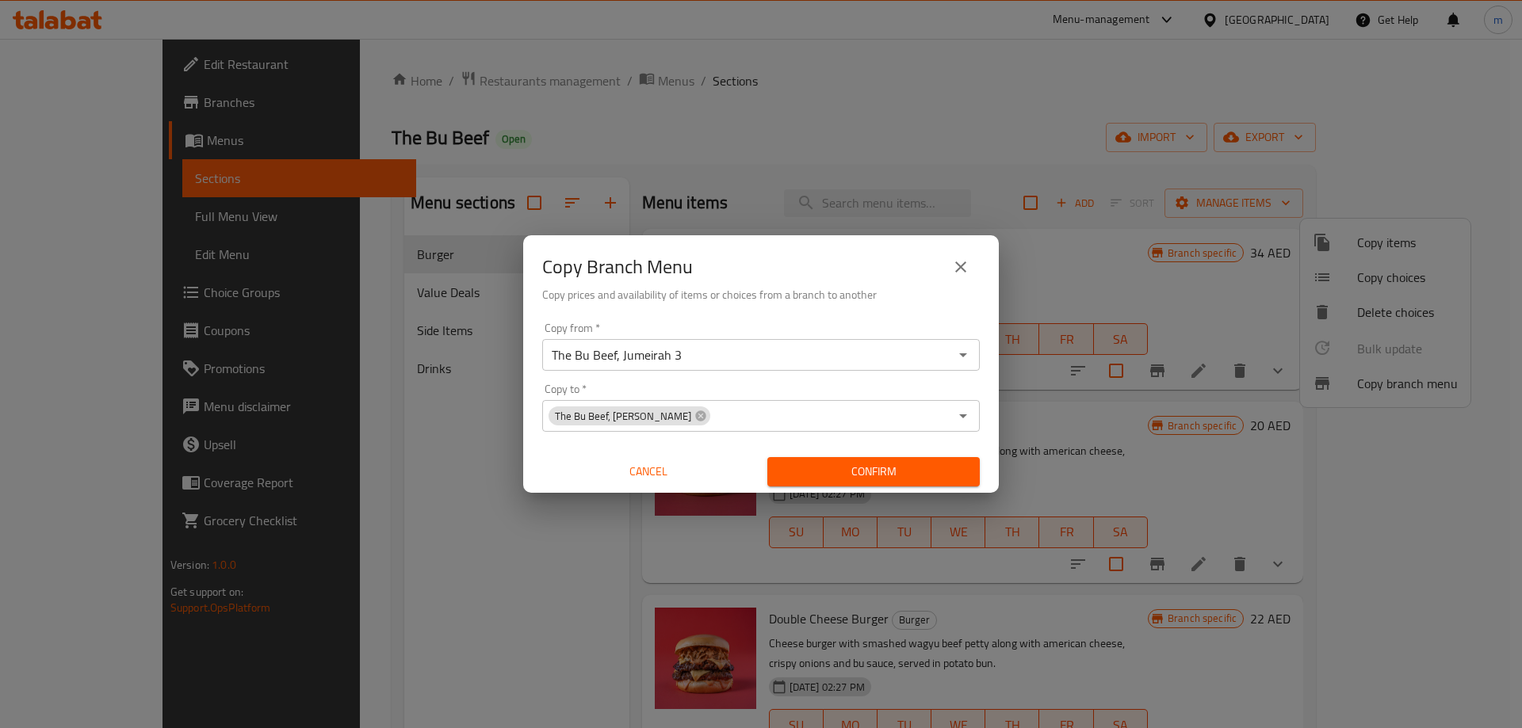
click at [905, 460] on button "Confirm" at bounding box center [873, 471] width 212 height 29
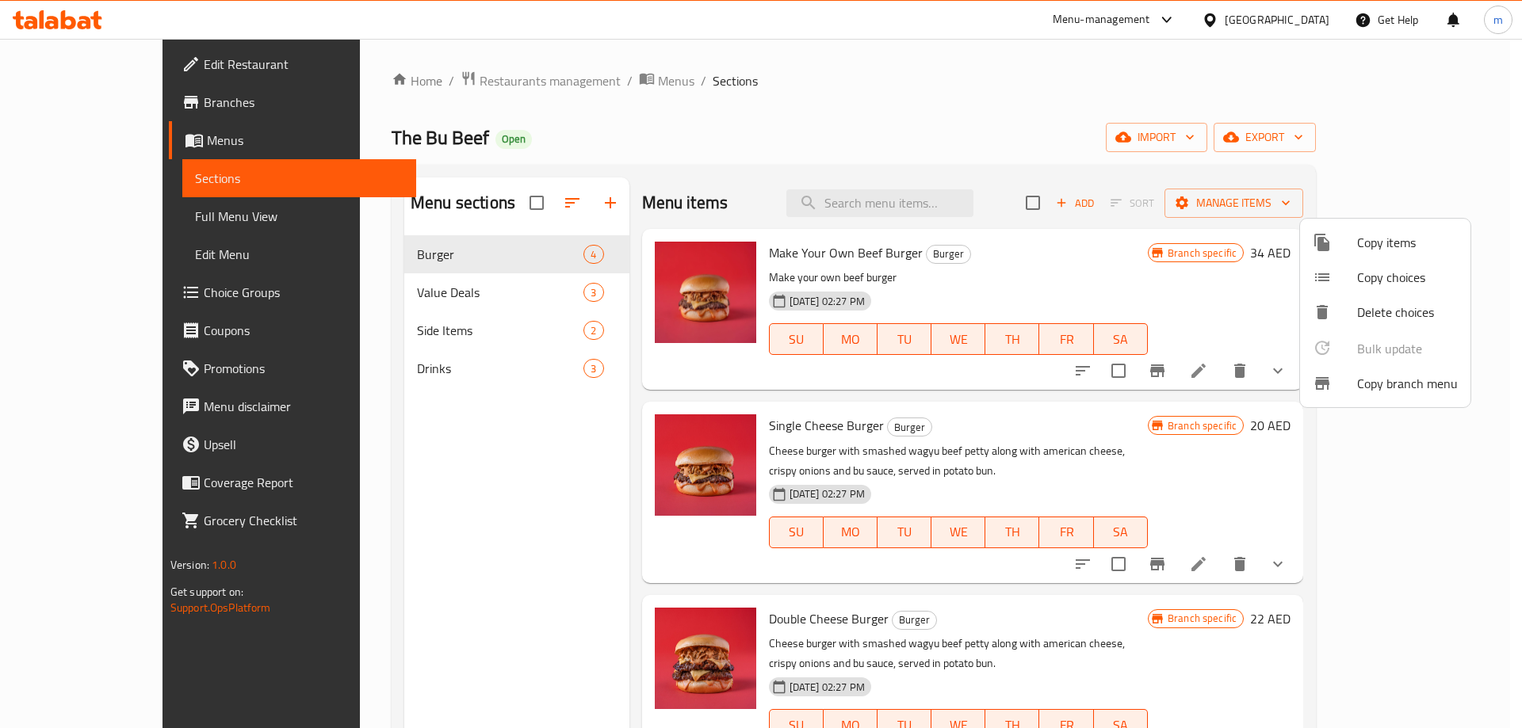
click at [1368, 384] on span "Copy branch menu" at bounding box center [1407, 383] width 101 height 19
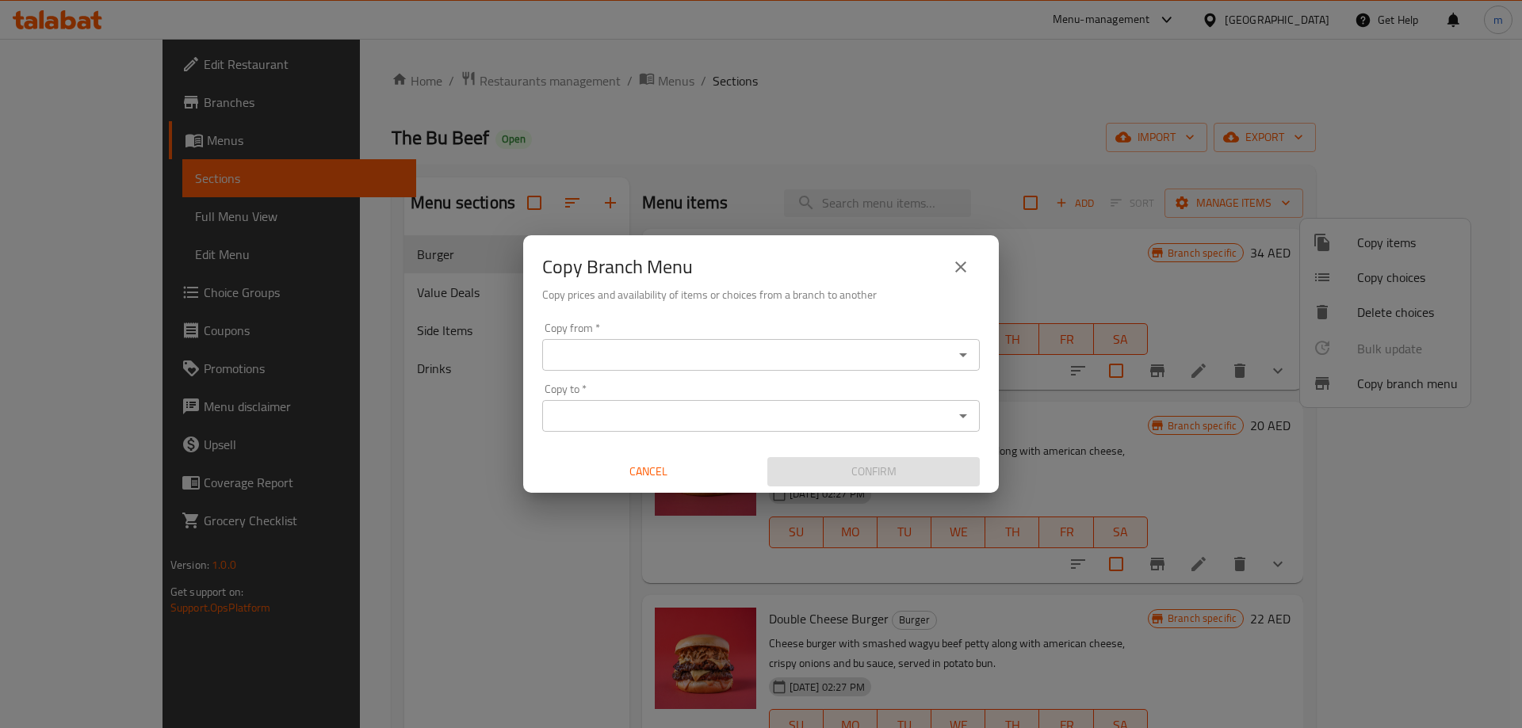
click at [968, 364] on icon "Open" at bounding box center [962, 355] width 19 height 19
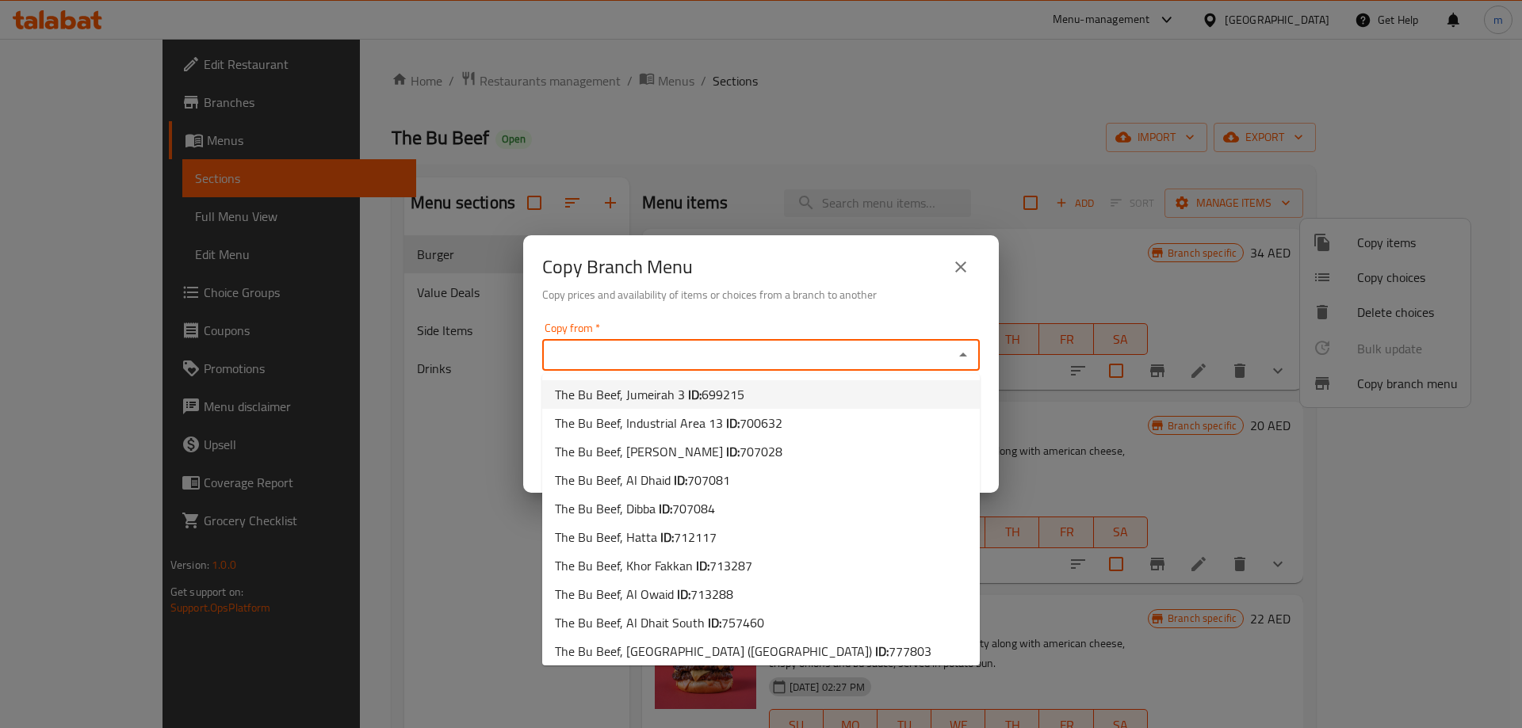
click at [754, 397] on li "The Bu Beef, Jumeirah 3 ID: 699215" at bounding box center [760, 394] width 437 height 29
type input "The Bu Beef, Jumeirah 3"
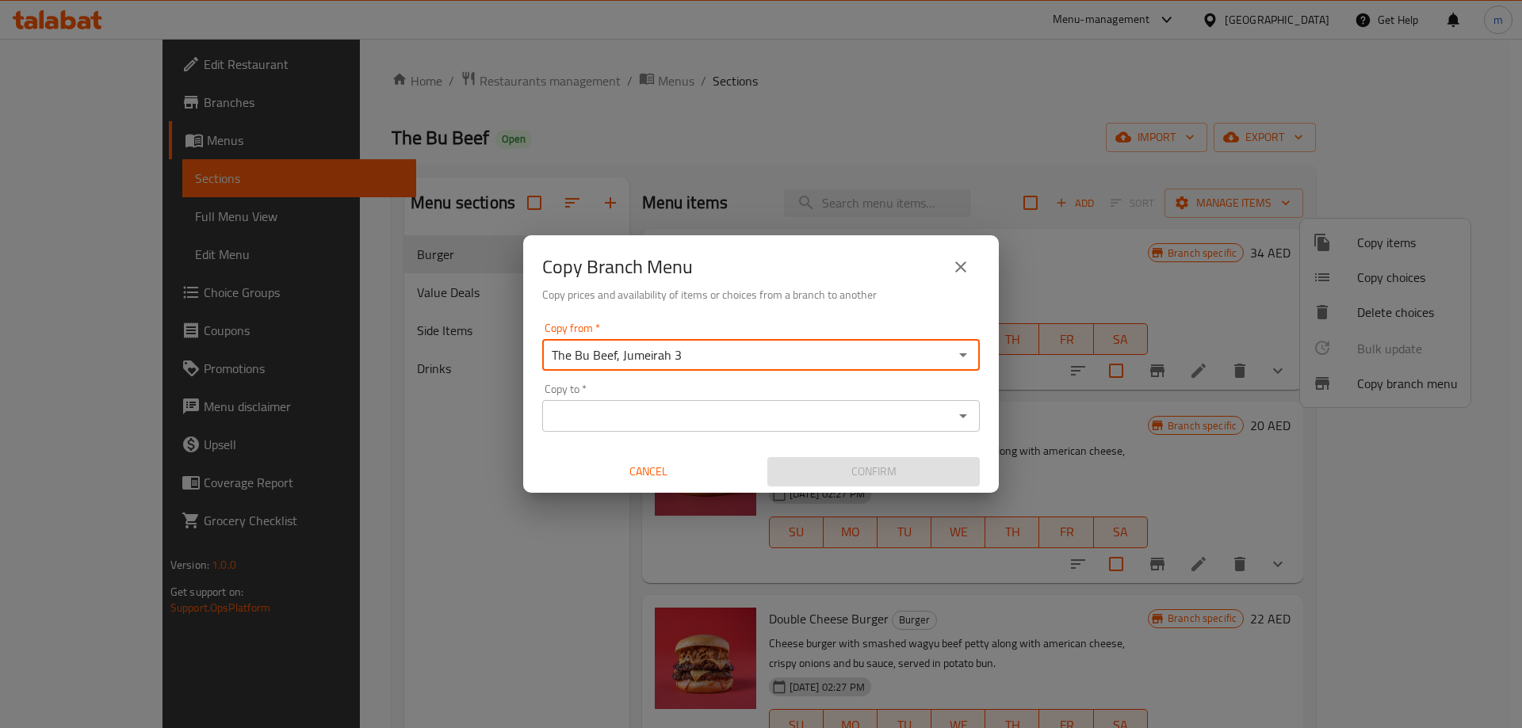
click at [964, 357] on icon "Open" at bounding box center [962, 355] width 19 height 19
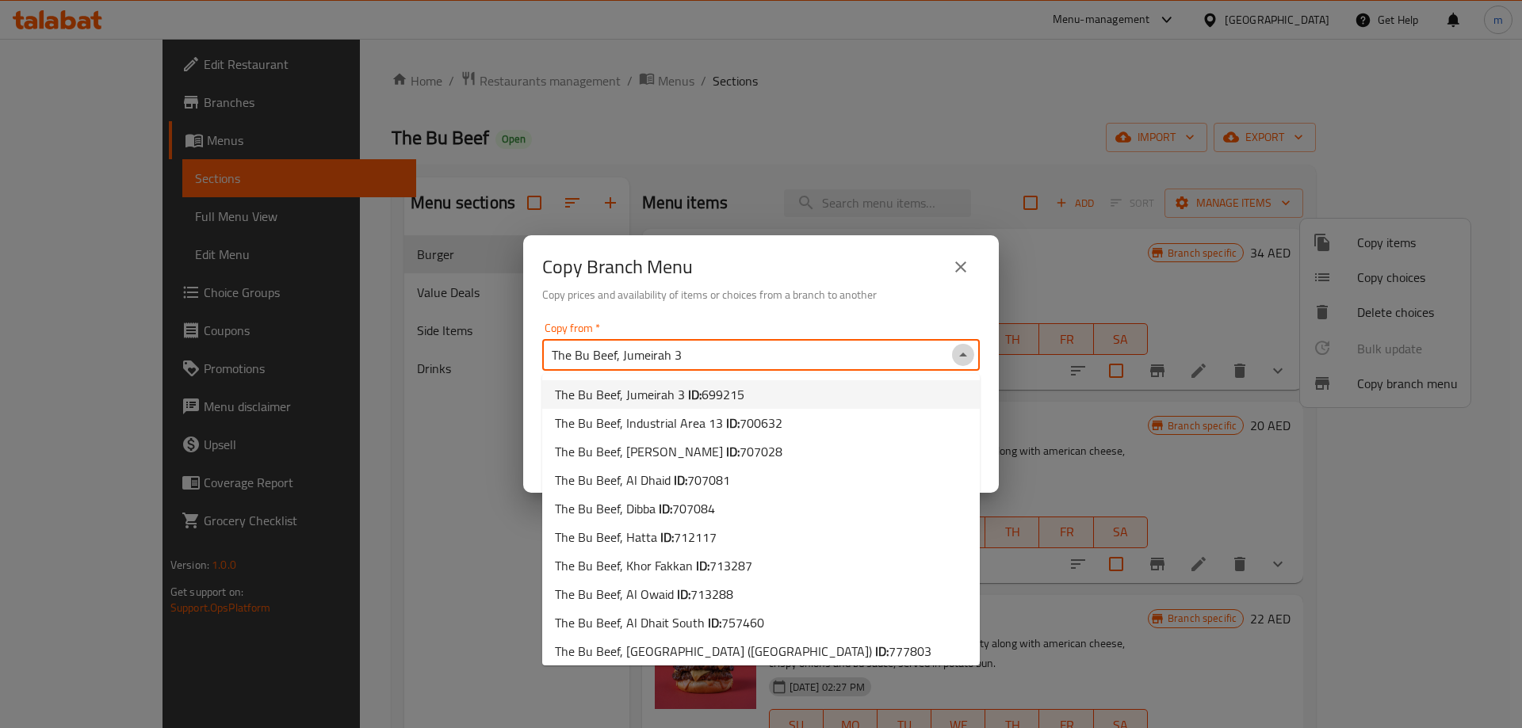
click at [964, 357] on icon "Close" at bounding box center [962, 355] width 19 height 19
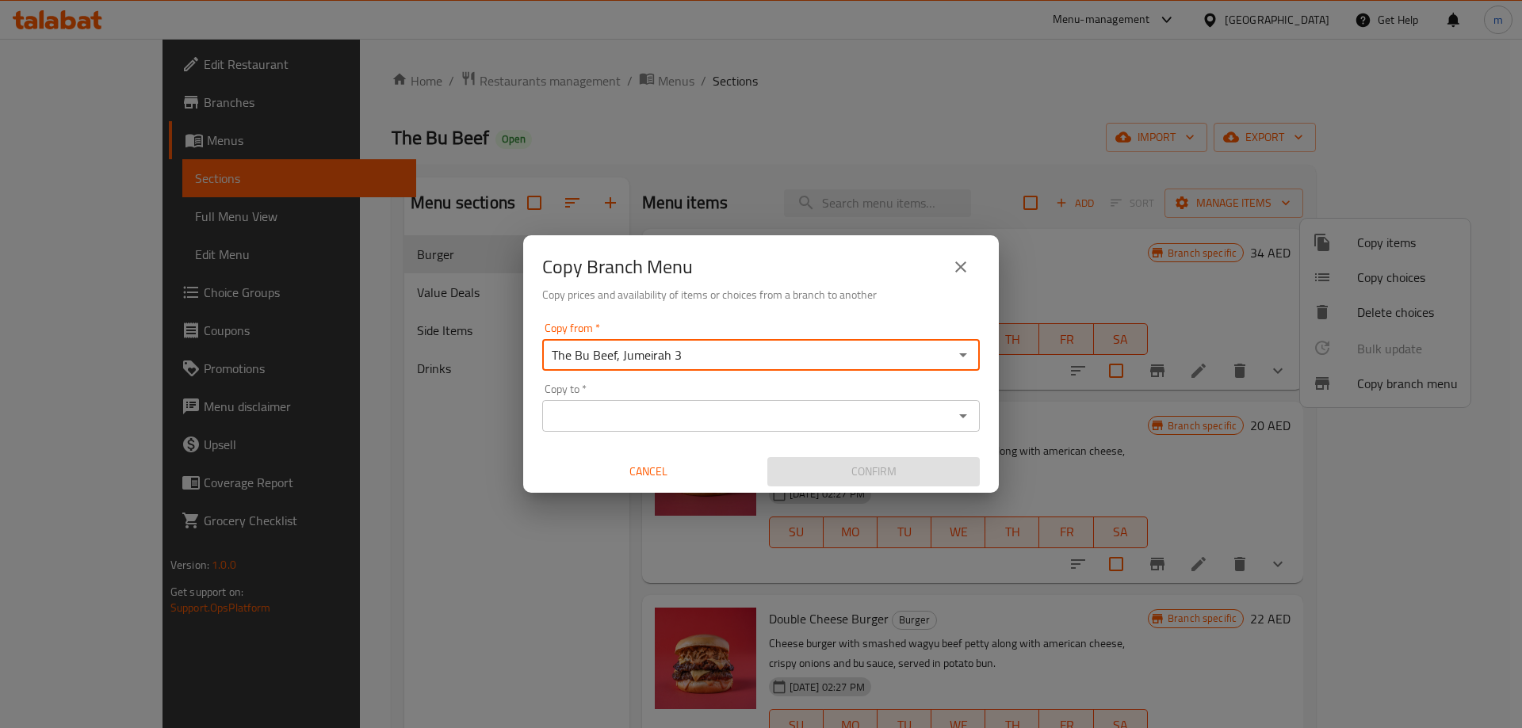
click at [961, 420] on icon "Open" at bounding box center [962, 416] width 19 height 19
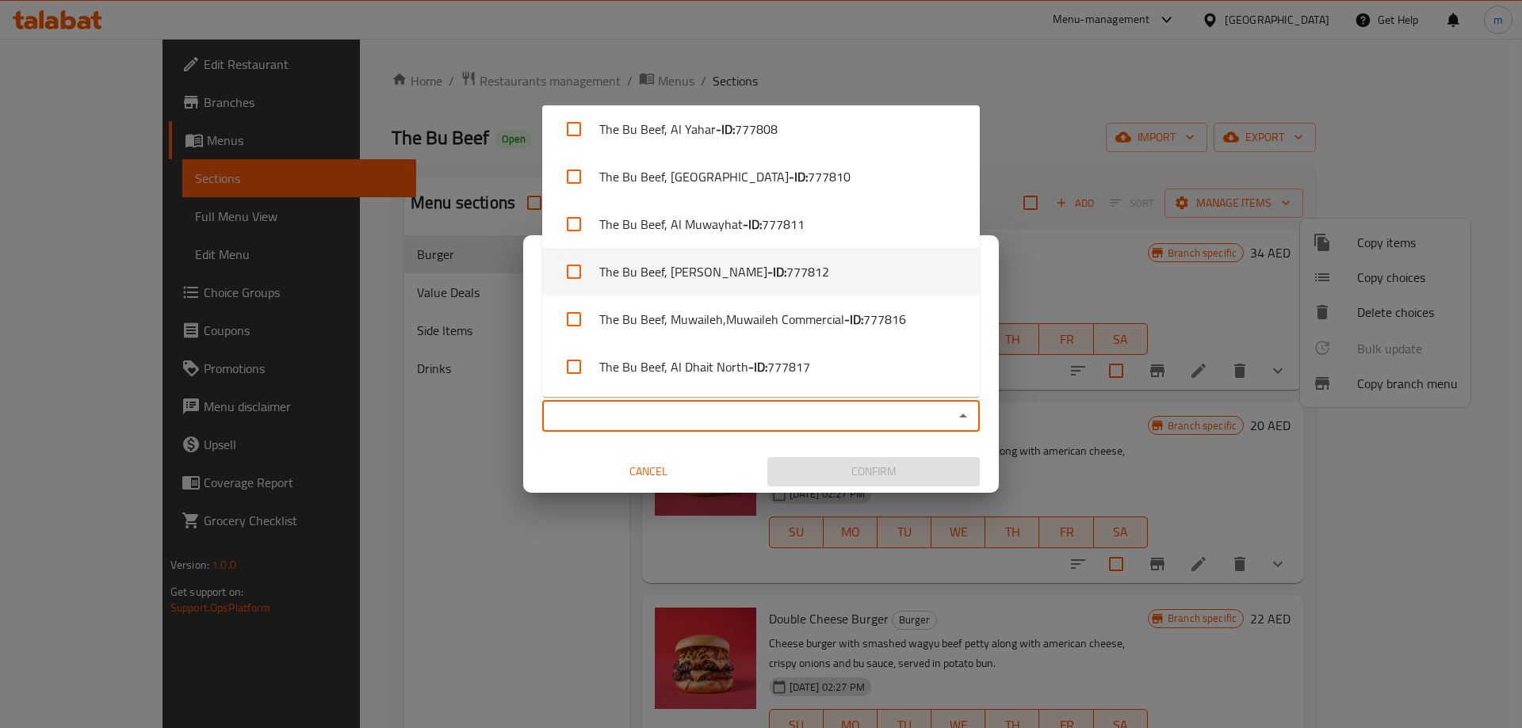
click at [815, 266] on li "The Bu Beef, Zakher, Zakher - ID: 777812" at bounding box center [760, 272] width 437 height 48
checkbox input "true"
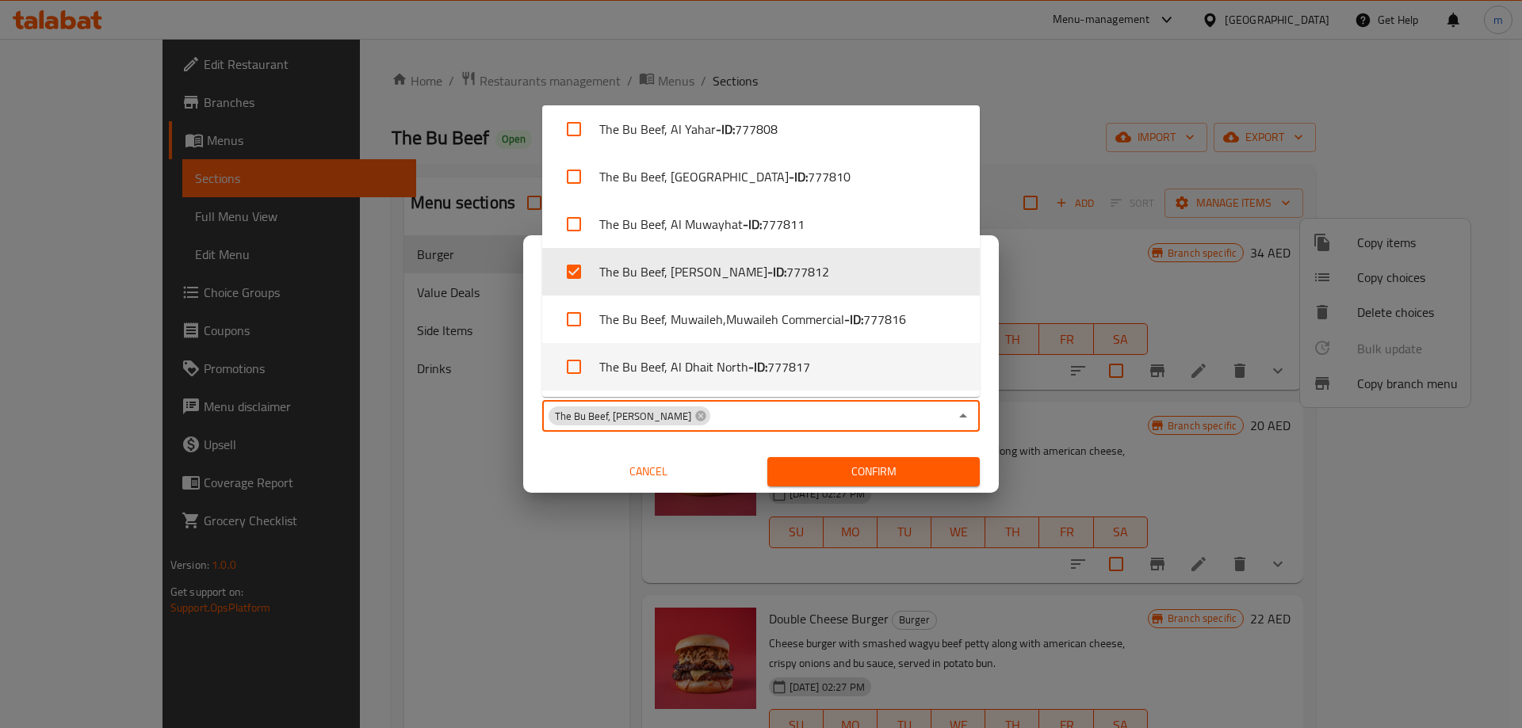
click at [872, 475] on span "Confirm" at bounding box center [873, 472] width 187 height 20
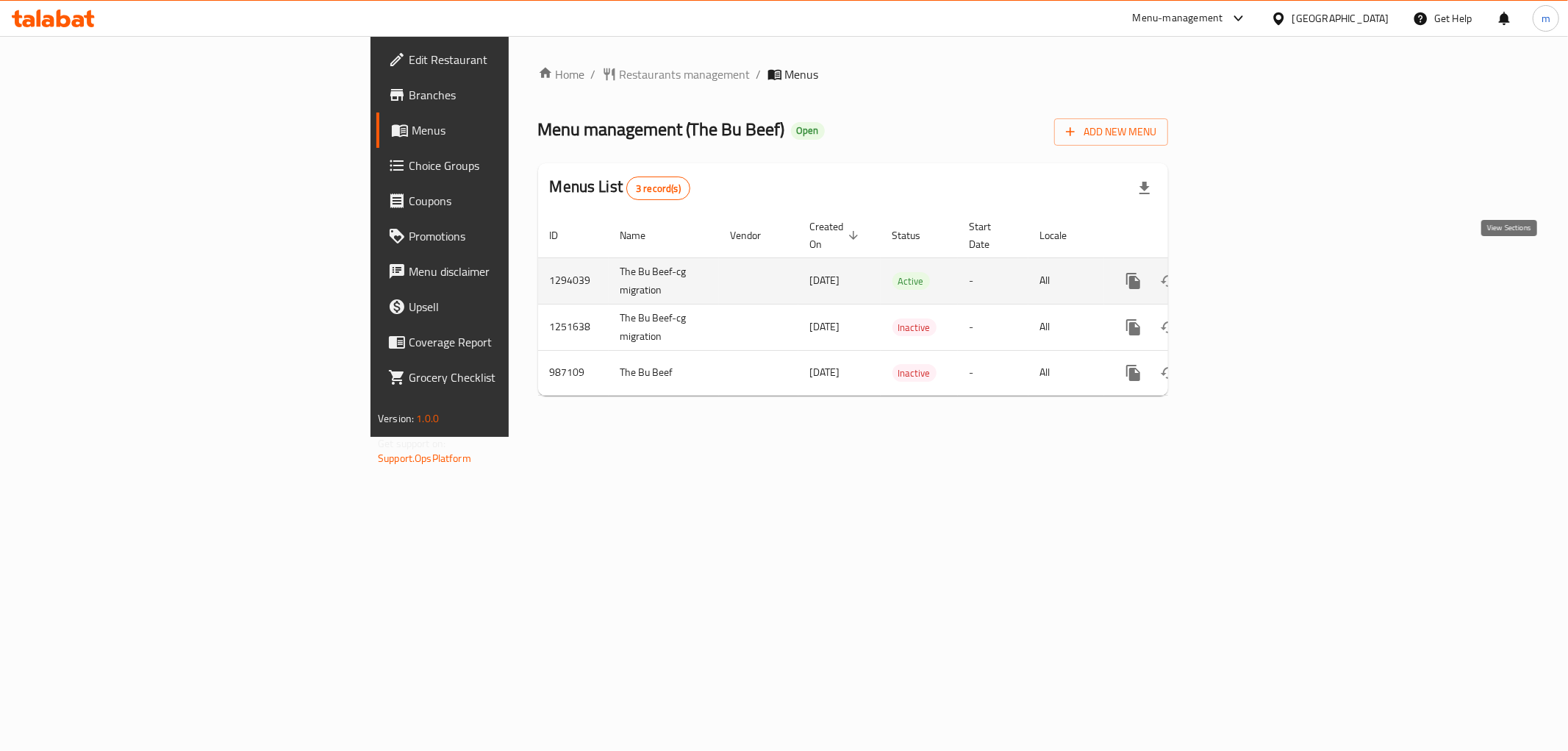
click at [1249, 272] on icon "enhanced table" at bounding box center [1240, 280] width 18 height 18
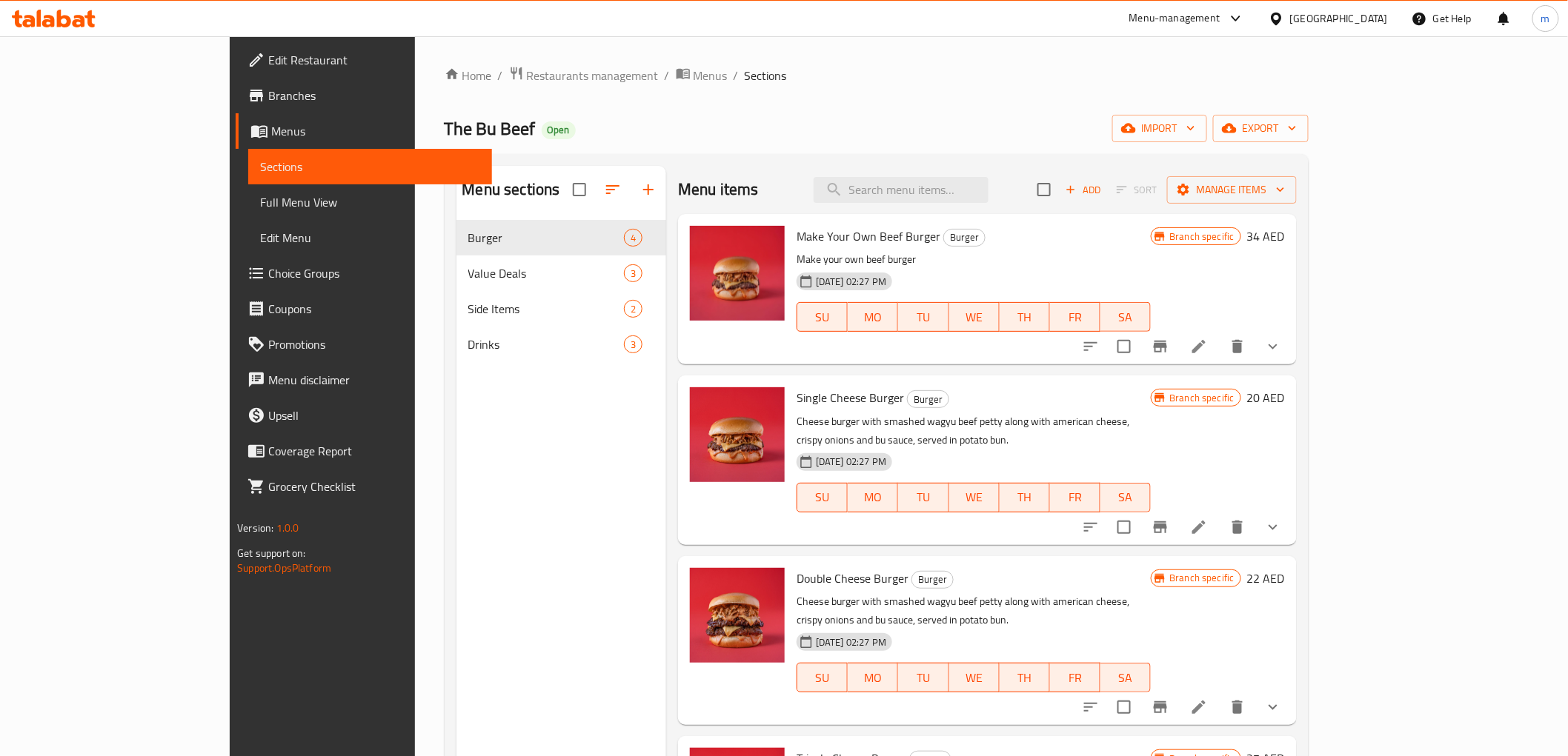
click at [260, 194] on span "Full Menu View" at bounding box center [369, 202] width 220 height 18
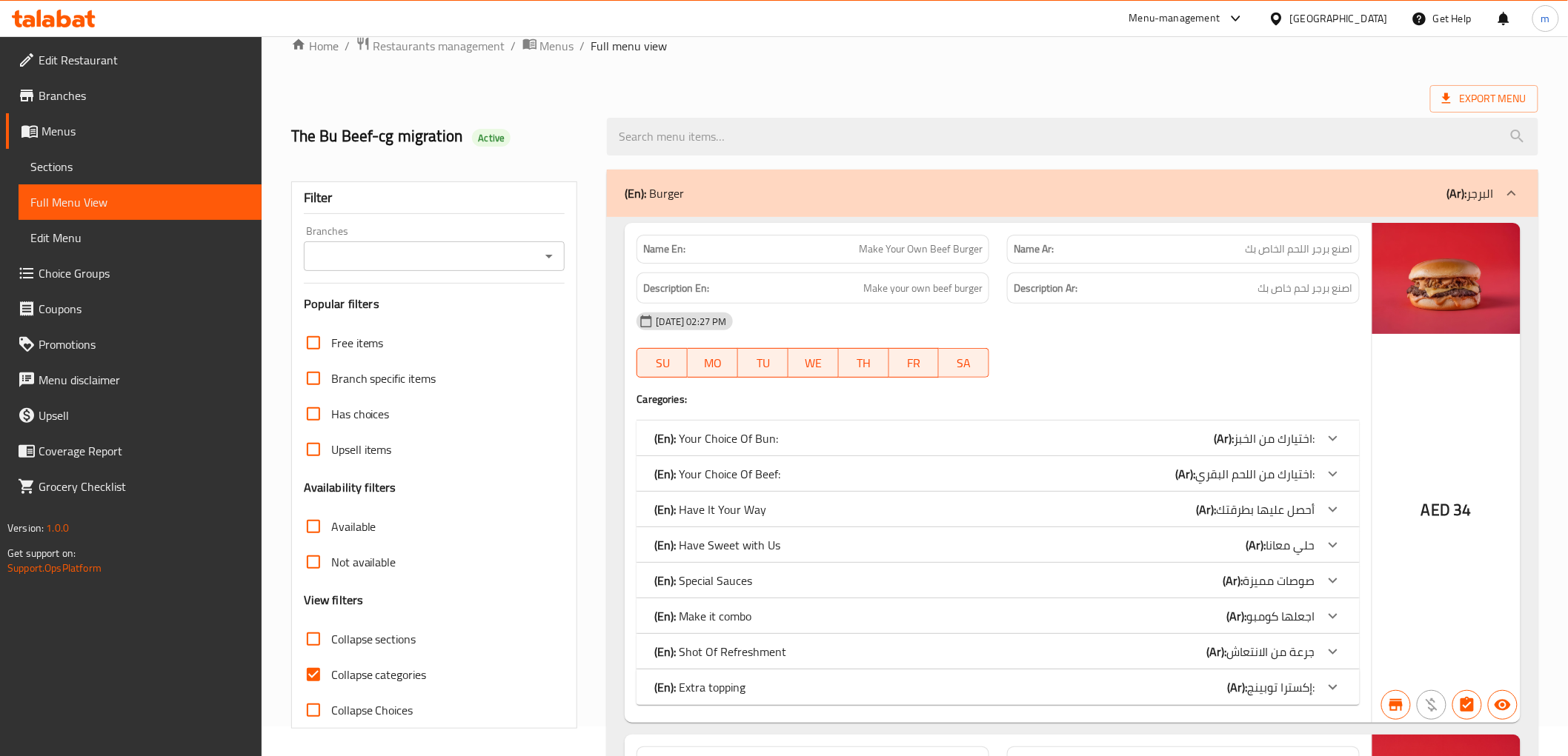
scroll to position [82, 0]
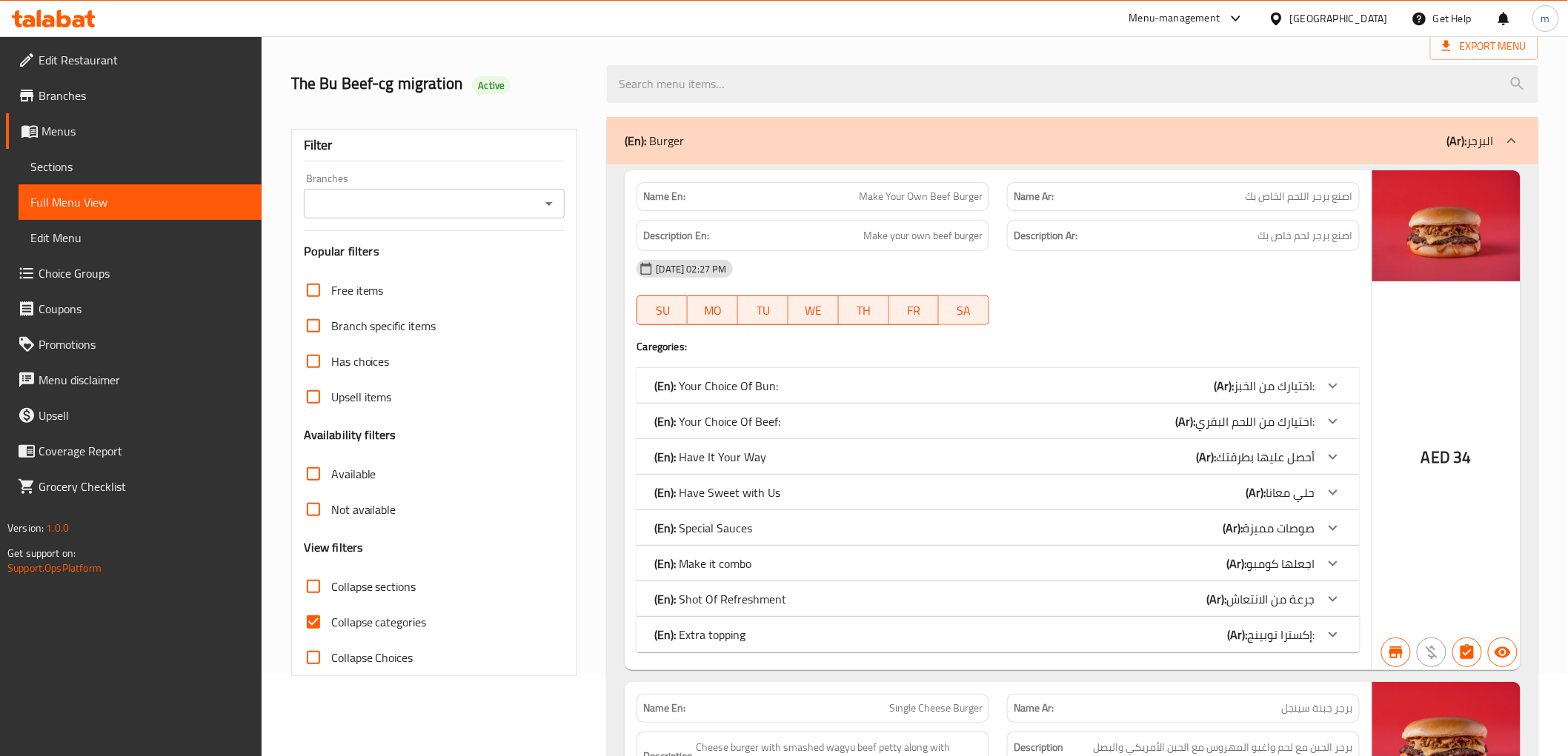
click at [379, 620] on span "Collapse categories" at bounding box center [379, 621] width 95 height 18
click at [331, 620] on input "Collapse categories" at bounding box center [313, 622] width 36 height 36
checkbox input "false"
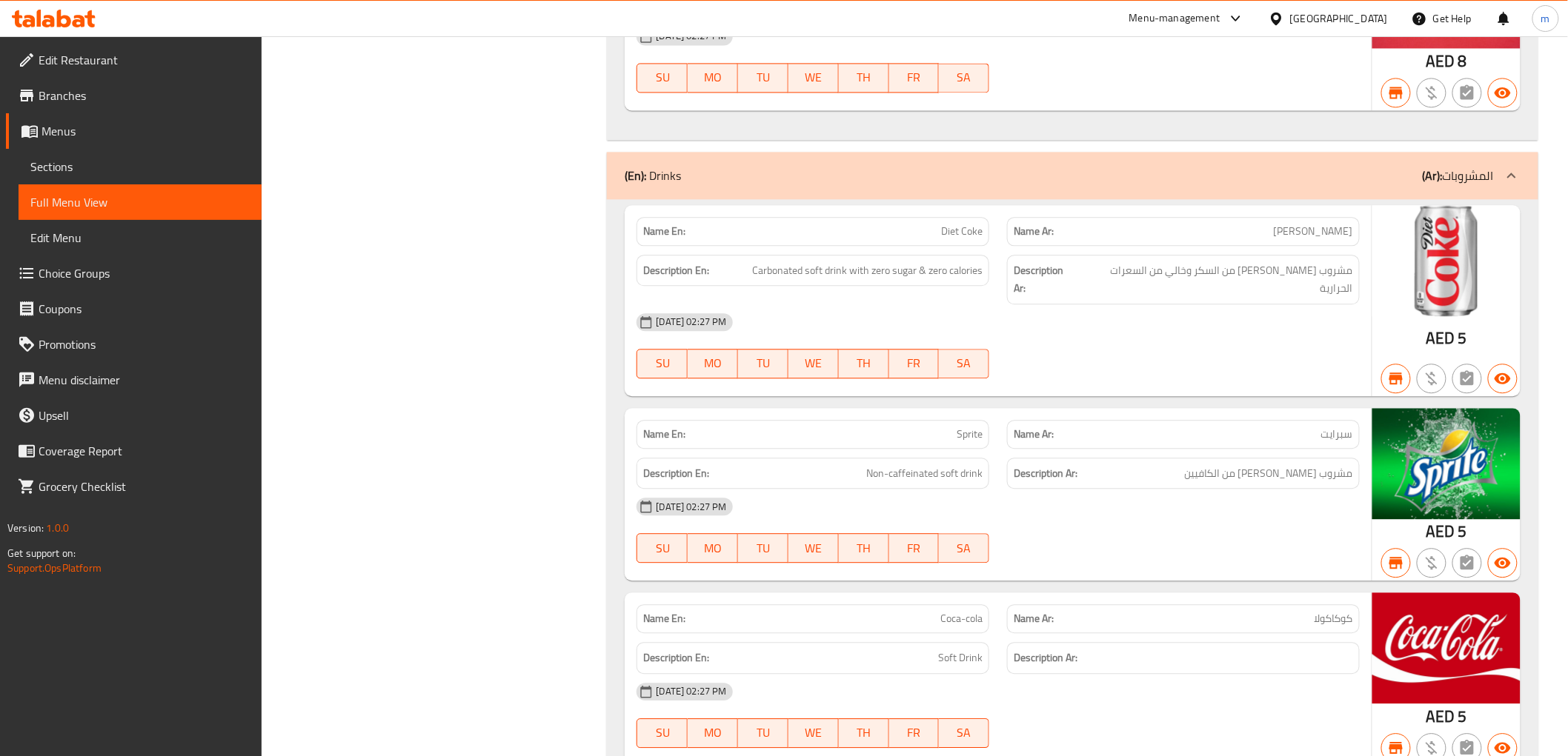
scroll to position [20183, 0]
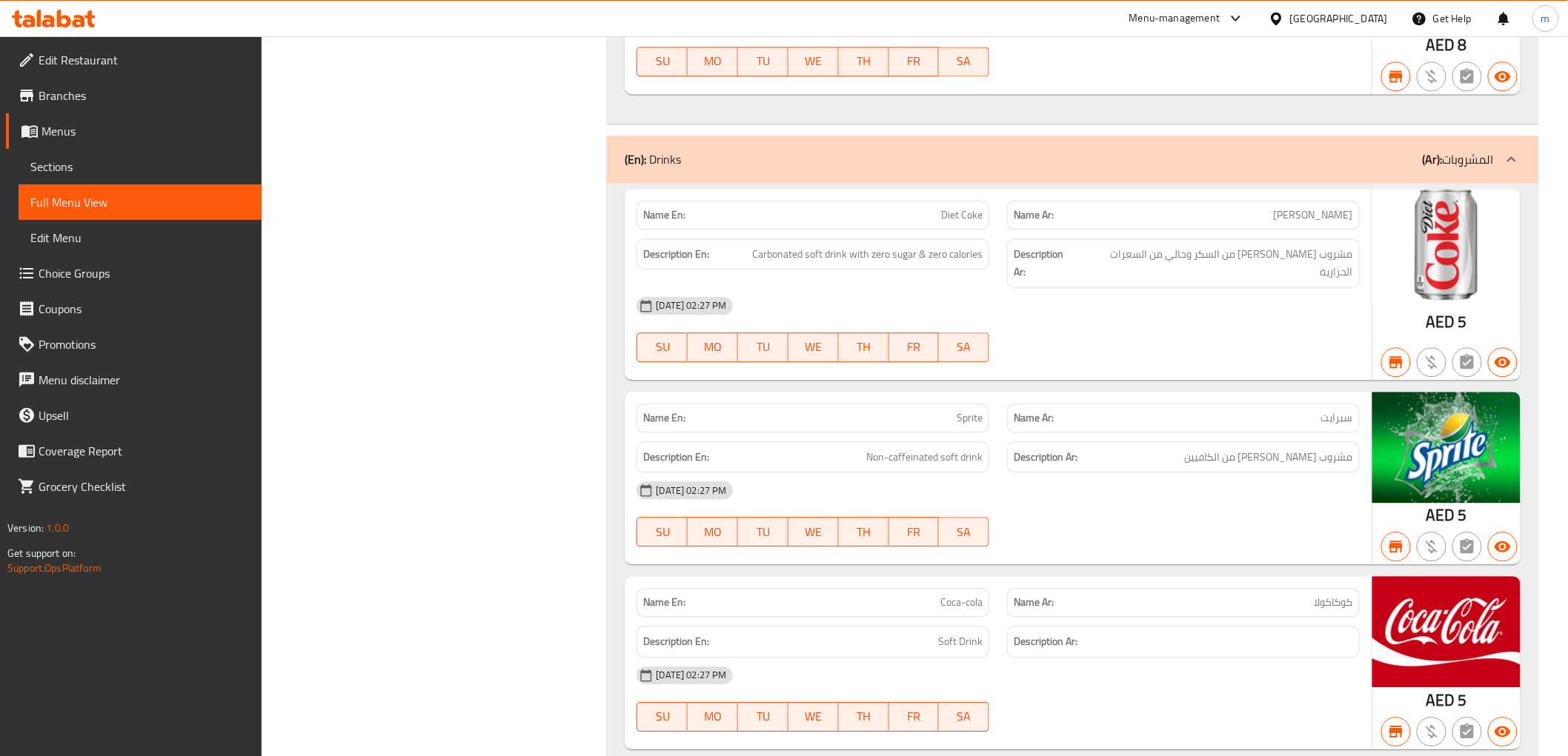
click at [126, 107] on link "Branches" at bounding box center [133, 95] width 255 height 36
